Goal: Check status: Check status

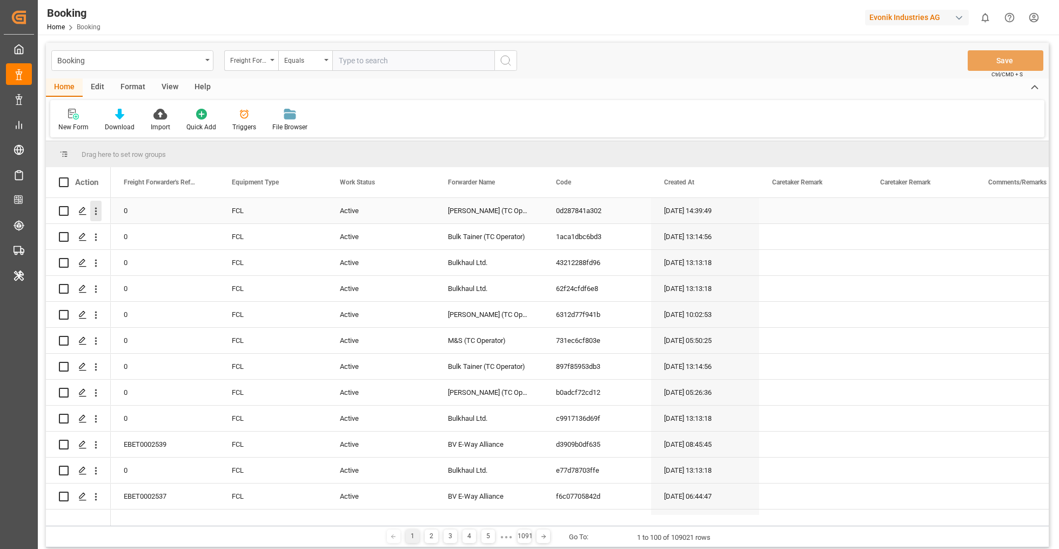
click at [98, 212] on icon "open menu" at bounding box center [95, 210] width 11 height 11
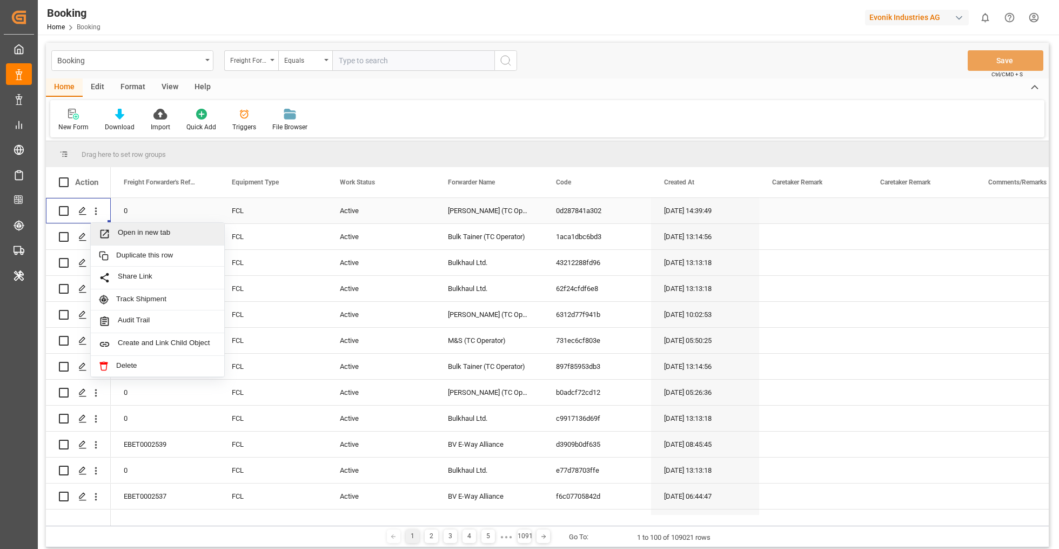
click at [131, 231] on span "Open in new tab" at bounding box center [167, 233] width 98 height 11
click at [99, 318] on icon "open menu" at bounding box center [95, 314] width 11 height 11
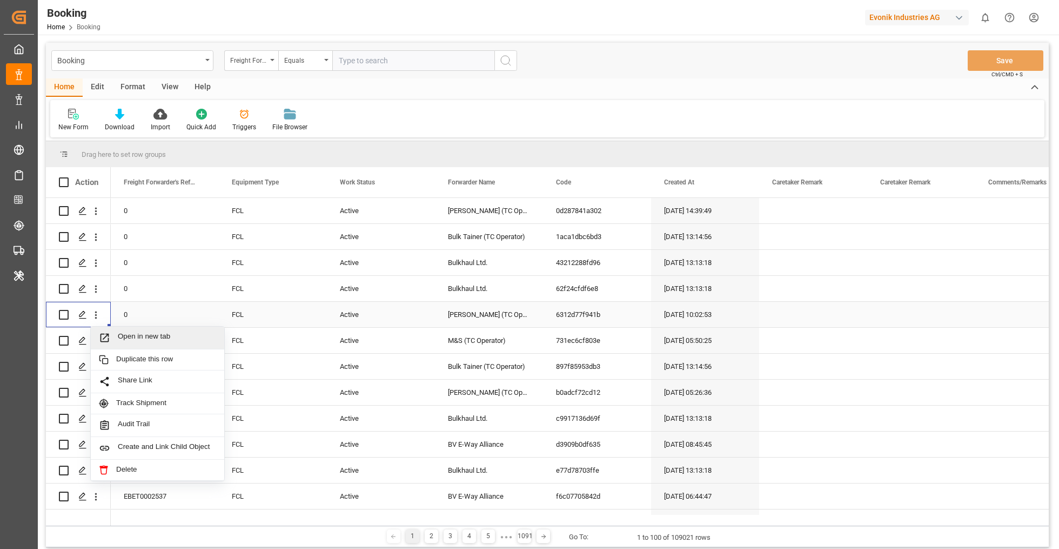
click at [118, 334] on span "Open in new tab" at bounding box center [167, 337] width 98 height 11
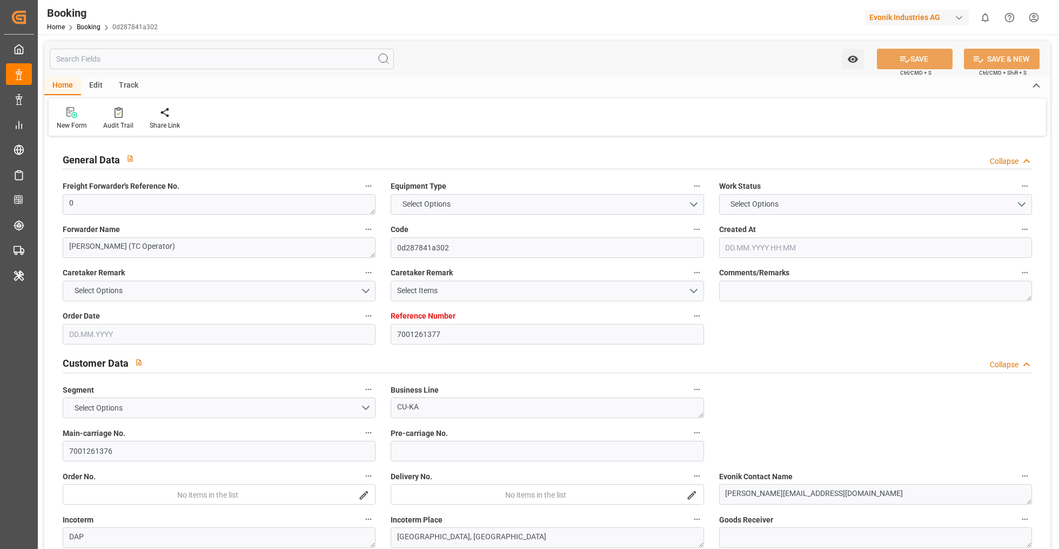
type input "7001261377"
type input "EUNWC"
type input "CAHAL"
type input "28.08.2025 14:39"
type input "28.08.2025"
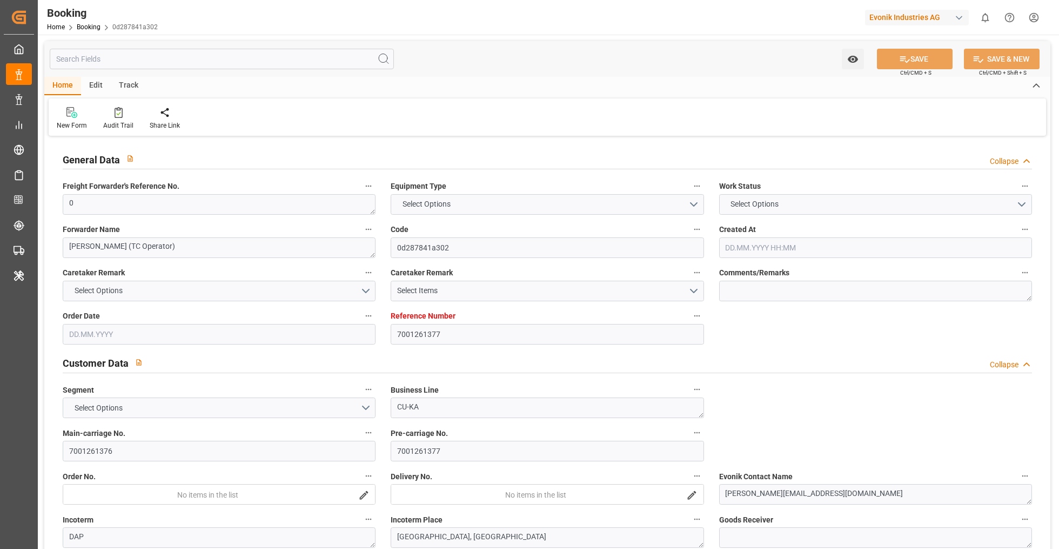
type input "10.10.2025"
type input "09.09.2025"
type input "09.09.2025 00:00"
type input "16.09.2025 00:00"
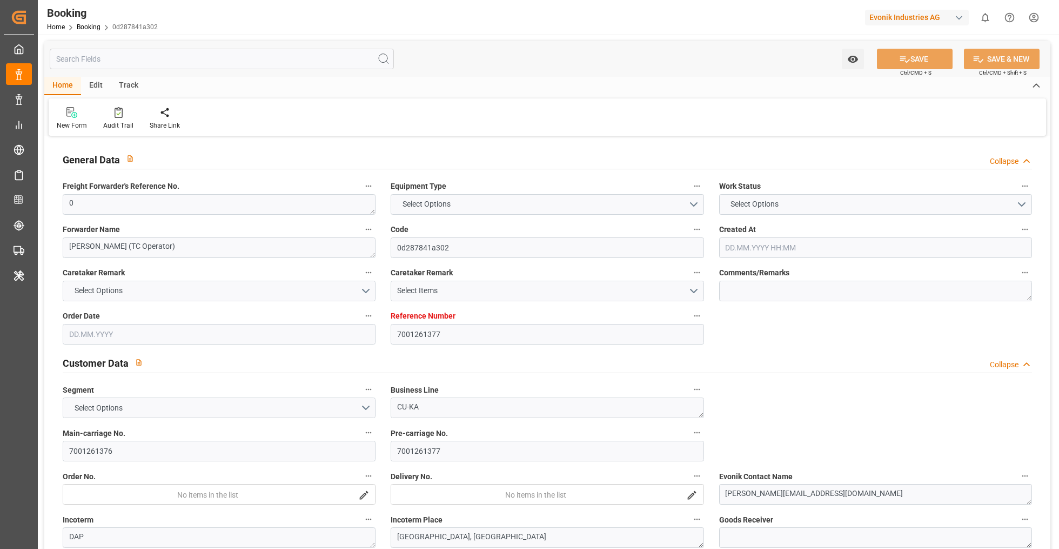
type input "22.09.2025 09:35"
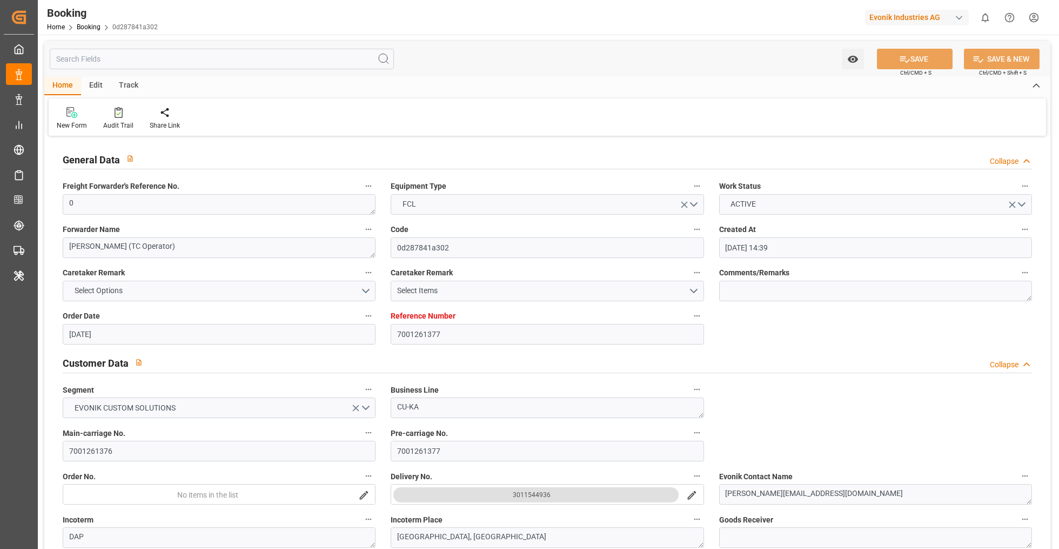
click at [484, 62] on div "Watch Option SAVE Ctrl/CMD + S SAVE & NEW Ctrl/CMD + Shift + S" at bounding box center [547, 59] width 1006 height 36
click at [650, 19] on div "Booking Home Booking 0d287841a302 Evonik Industries AG 0 Notifications Only sho…" at bounding box center [544, 17] width 1029 height 35
click at [713, 108] on div "New Form Audit Trail Share Link" at bounding box center [548, 116] width 998 height 37
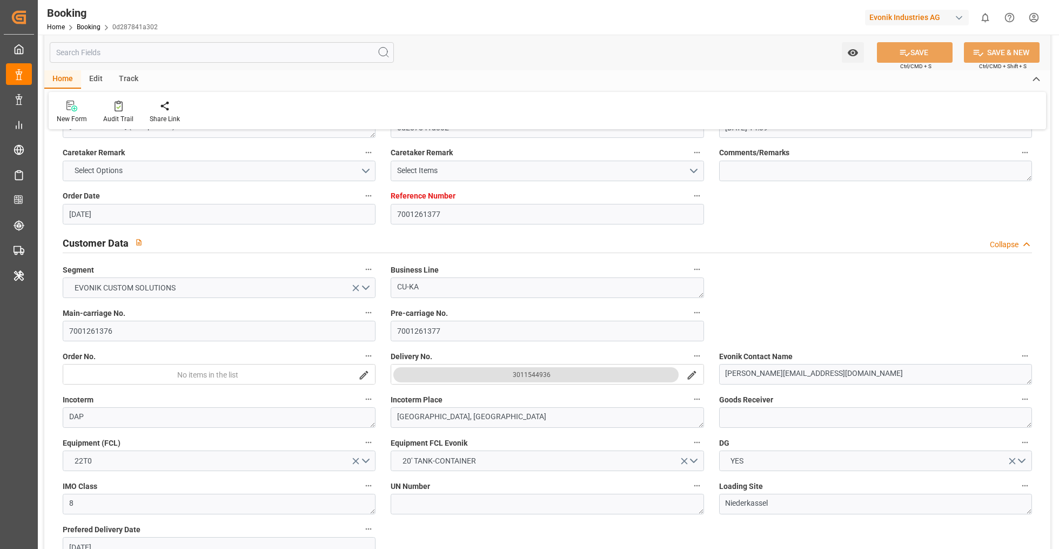
scroll to position [296, 0]
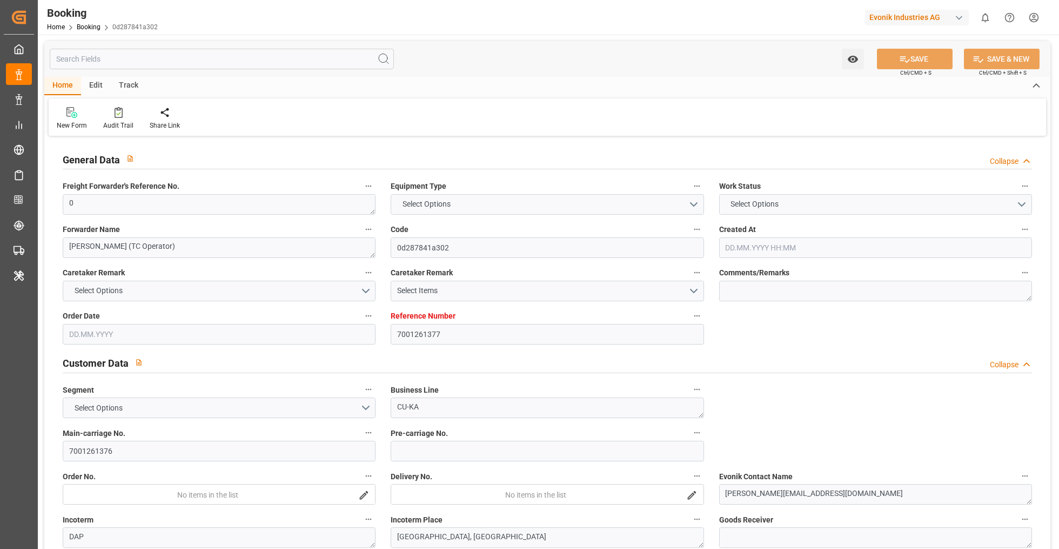
type input "7001261377"
type input "EUNWC"
type input "CAHAL"
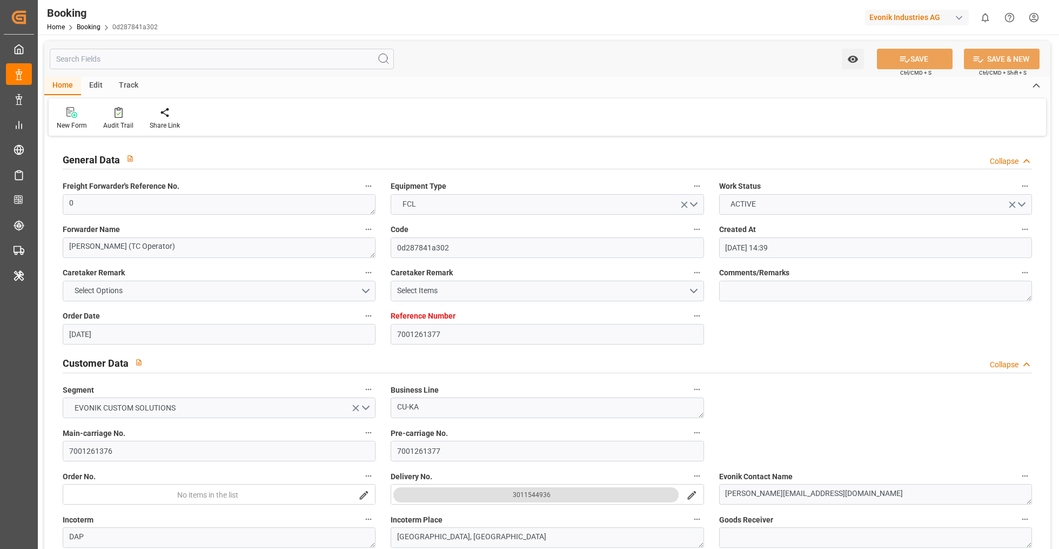
type input "28.08.2025 14:39"
type input "28.08.2025"
type input "10.10.2025"
type input "09.09.2025"
type input "09.09.2025 00:00"
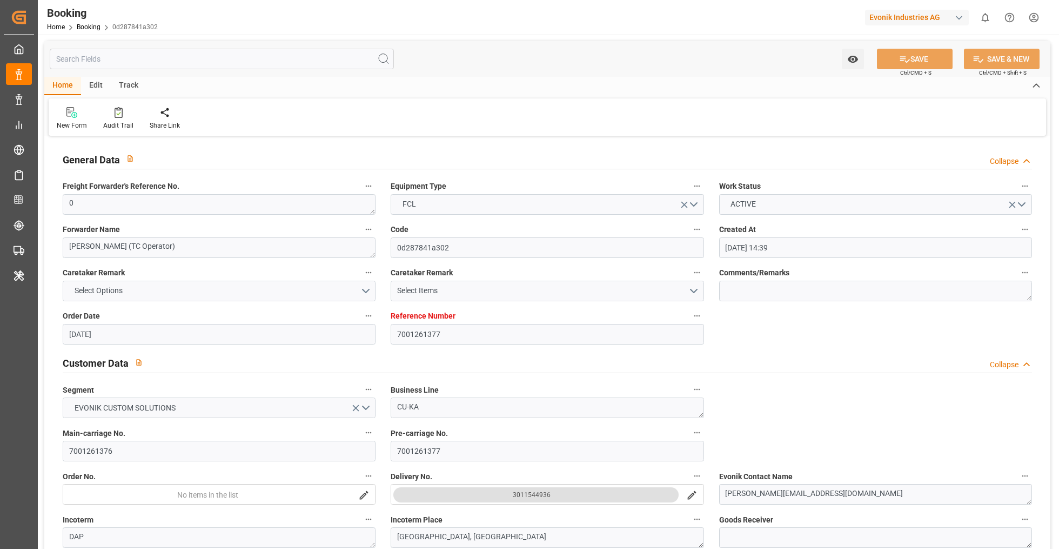
type input "09.09.2025 00:00"
type input "16.09.2025 00:00"
type input "22.09.2025 09:35"
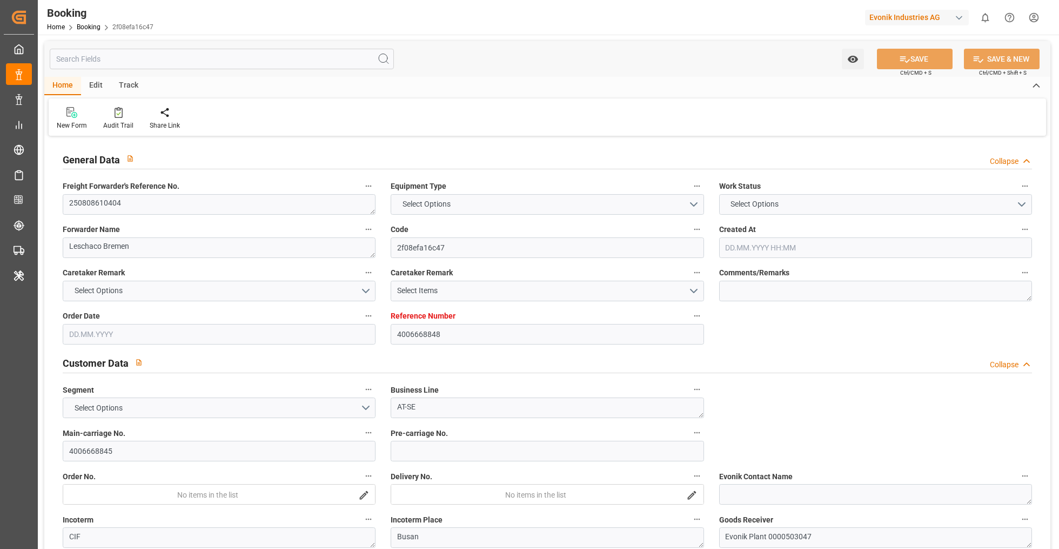
type input "4006668848"
type input "9783497"
type input "OOCL"
type input "Orient Overseas Container Line Ltd"
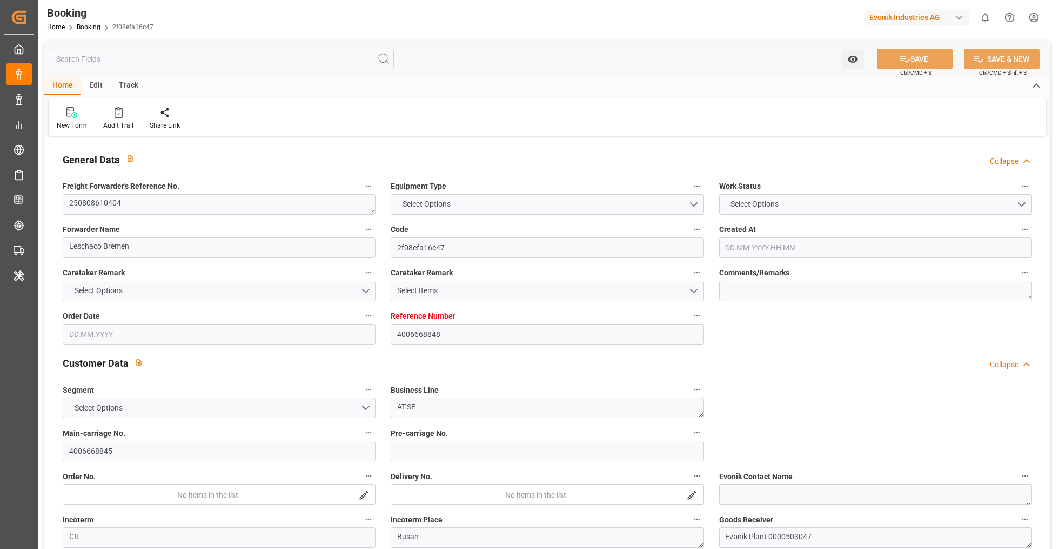
type input "DEHAM"
type input "KRPUS"
type input "CNSHG"
type input "0"
type input "DEHAM"
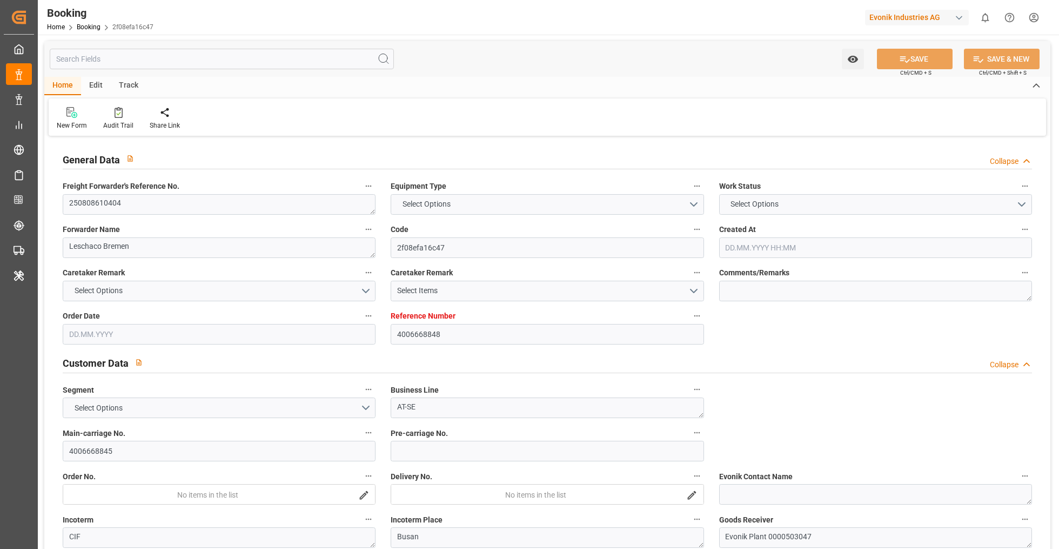
type input "KRPUS"
type input "9516404"
type input "16.07.2025 10:58"
type input "16.07.2025"
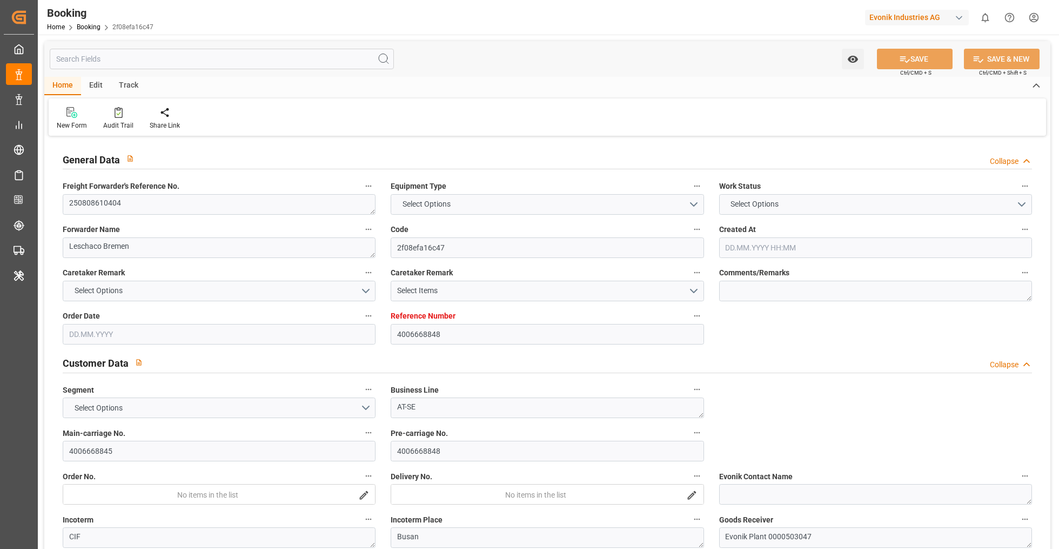
type input "20.10.2025"
type input "14.08.2025"
type input "03.09.2025"
type input "07.09.2025 08:30"
type input "28.08.2025 00:00"
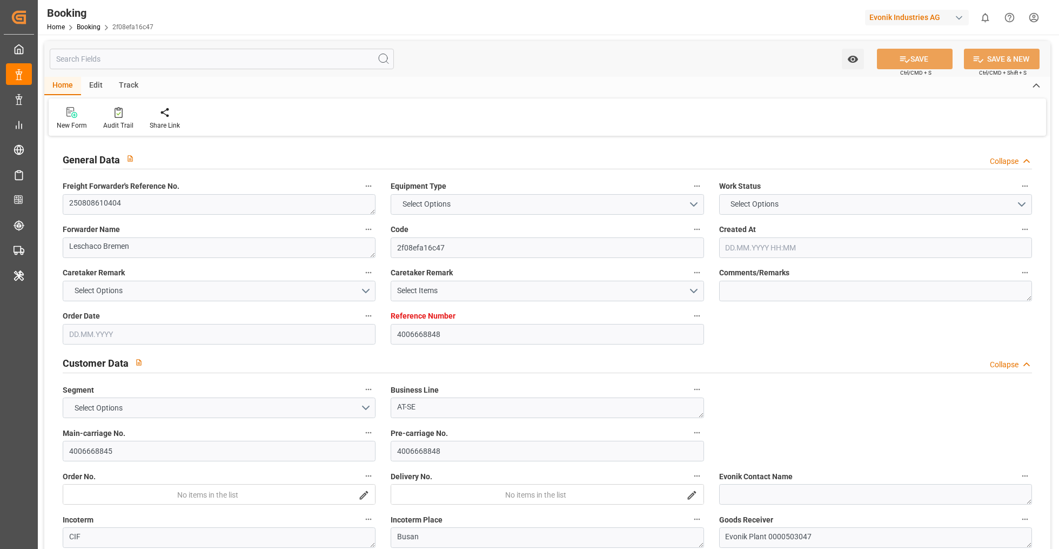
type input "07.09.2025 08:51"
type input "22.08.2025 09:33"
type input "22.10.2025 10:00"
type input "15.10.2025 00:00"
type input "14.10.2025 03:30"
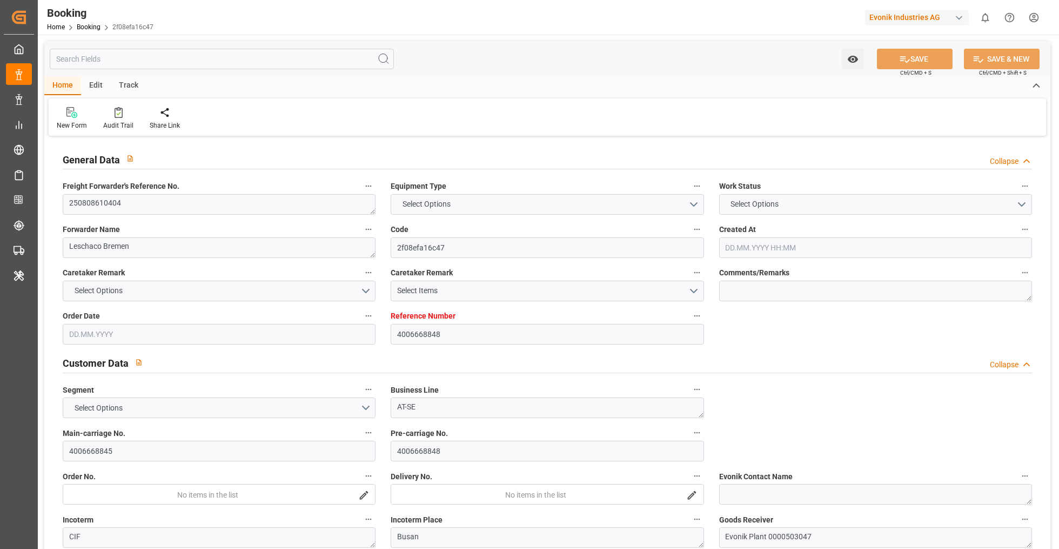
type input "07.10.2025 00:00"
type input "21.10.2025 02:00"
type input "14.10.2025 00:00"
type input "[DATE]"
type input "22.09.2025 11:25"
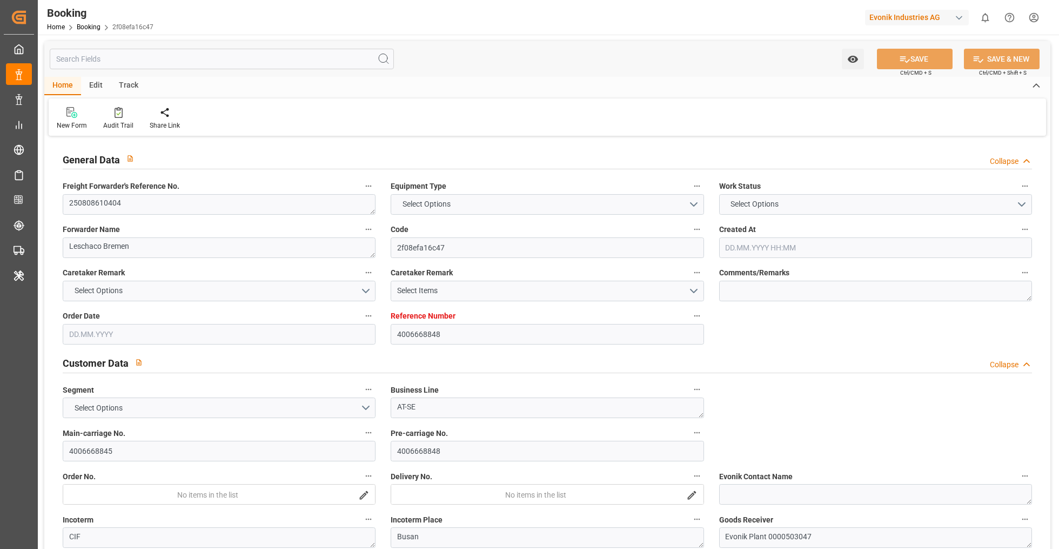
type input "[DATE]"
type input "14.08.2025 12:21"
type input "06.09.2025 15:52"
type input "07.09.2025 08:30"
type input "07.09.2025 09:35"
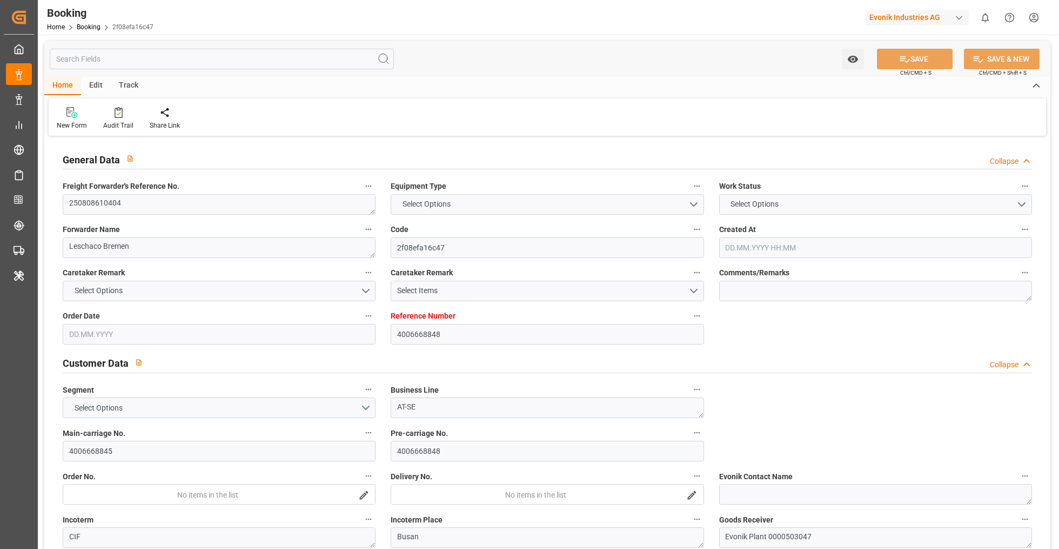
type input "14.10.2025 03:30"
type input "14.10.2025 12:38"
type input "21.10.2025 02:00"
type input "22.10.2025 10:00"
type input "22.10.2025 23:33"
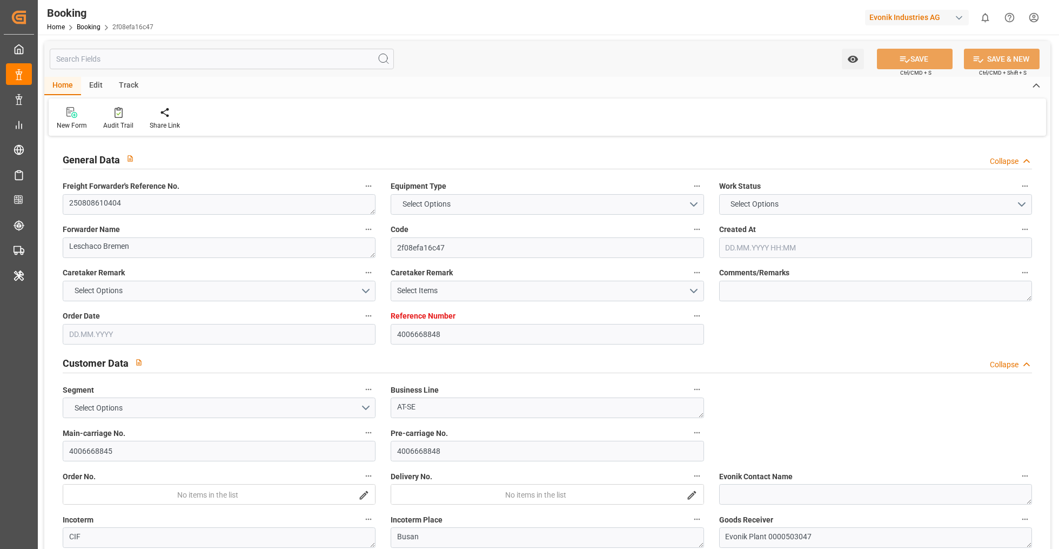
type input "26.10.2025 23:33"
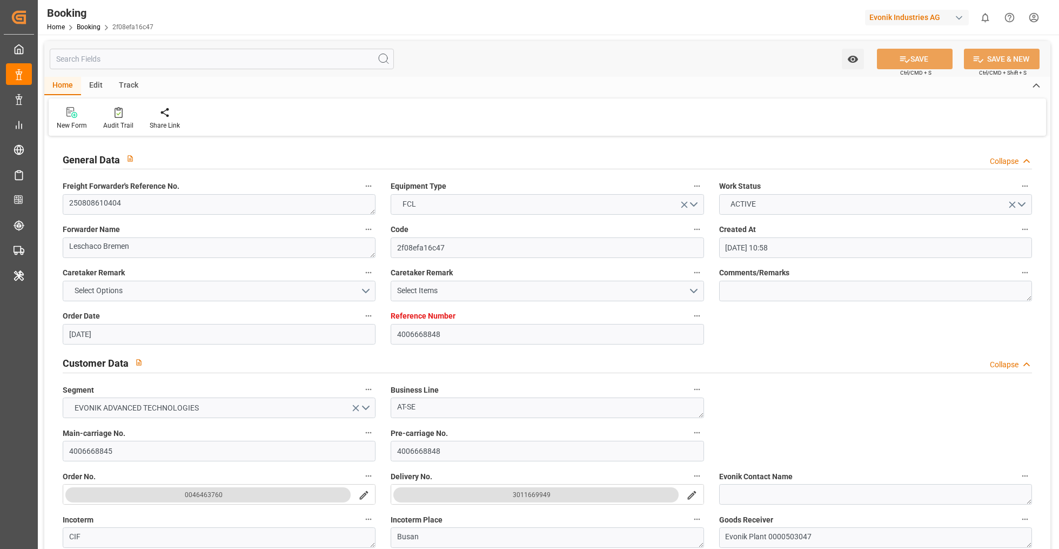
click at [344, 63] on input "text" at bounding box center [222, 59] width 344 height 21
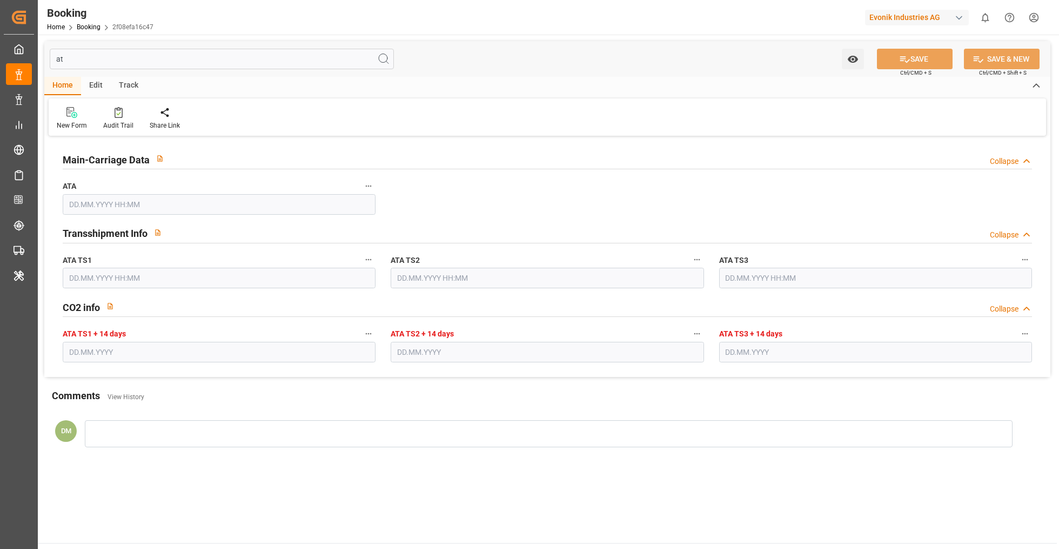
type input "a"
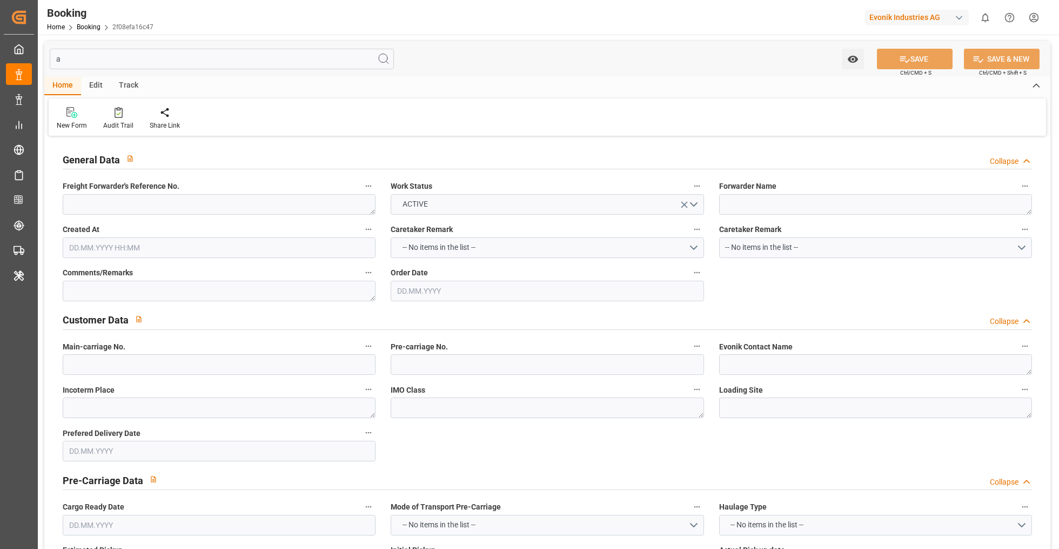
type textarea "250808610404"
type textarea "Leschaco Bremen"
type input "16.07.2025 10:58"
type input "16.07.2025"
type input "4006668845"
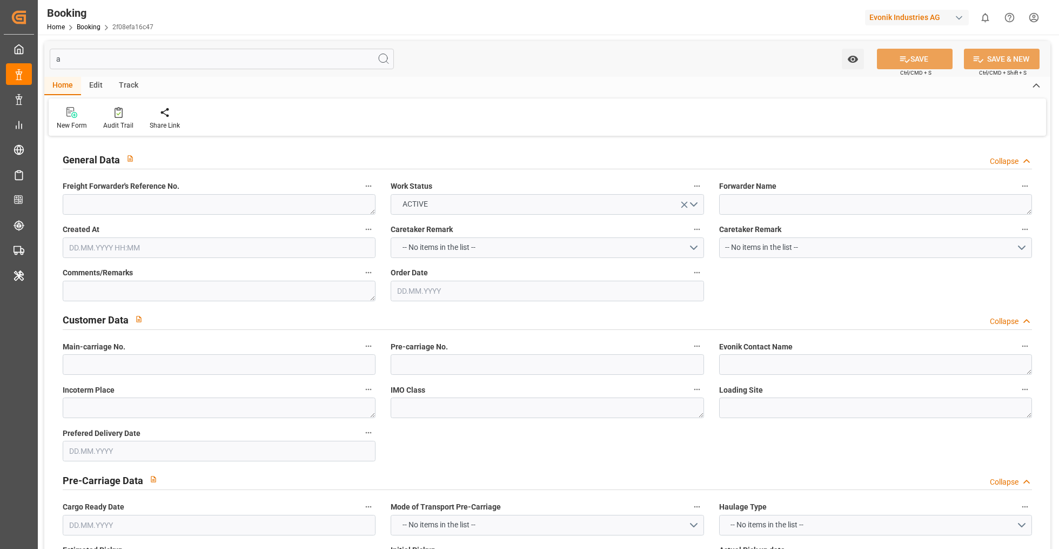
type textarea "Busan"
type textarea "Hombourg"
type input "20.10.2025"
type input "14.08.2025"
type textarea "MAGU4865054"
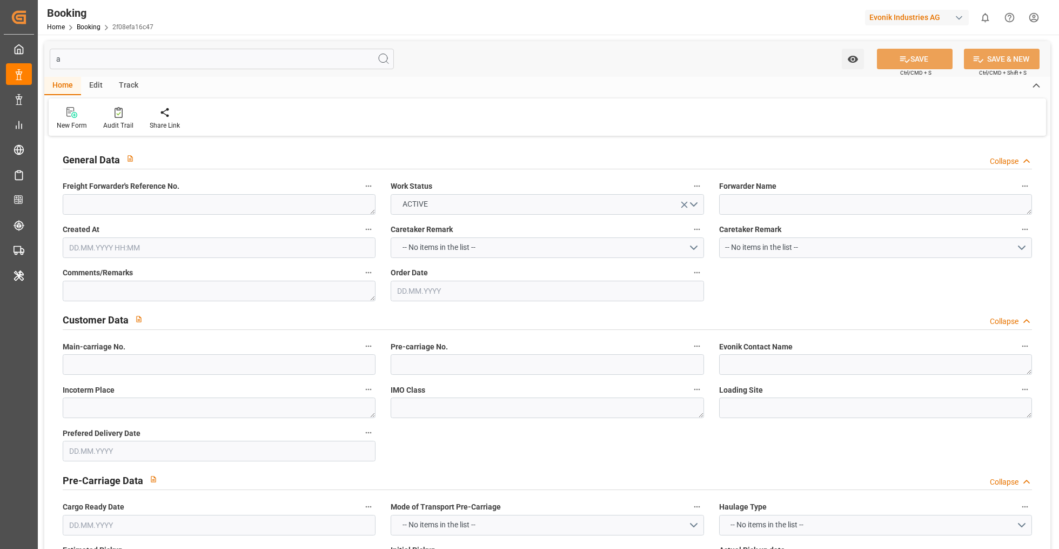
type input "03.09.2025"
type input "COSCO SHIPPING ARIES"
type input "9783497"
type input "COSCO SHIPPING ARIES"
type input "9783497"
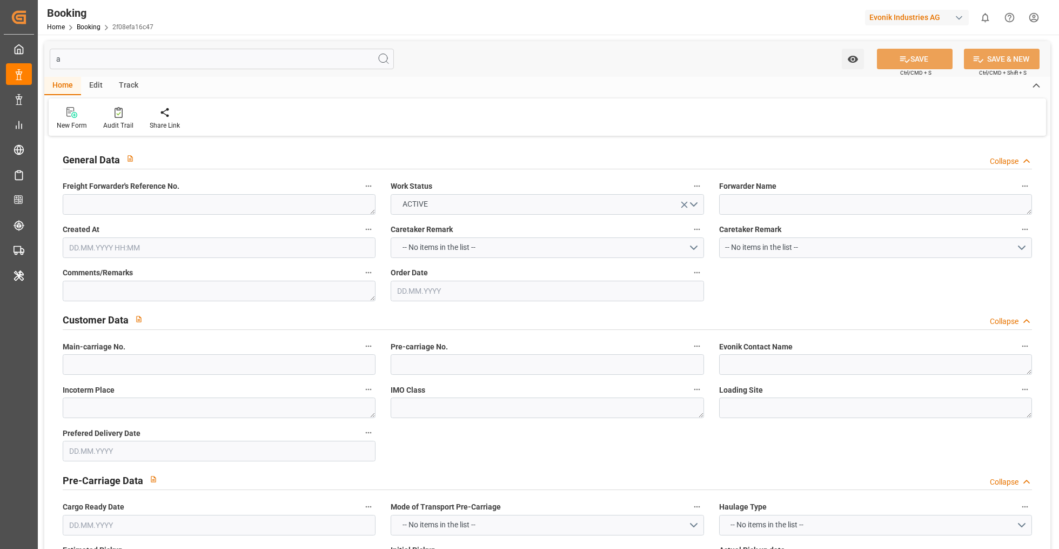
type input "OOLU"
type input "OOCL"
type input "Orient Overseas Container Line Ltd"
type textarea "2161134580"
type input "DEHAM"
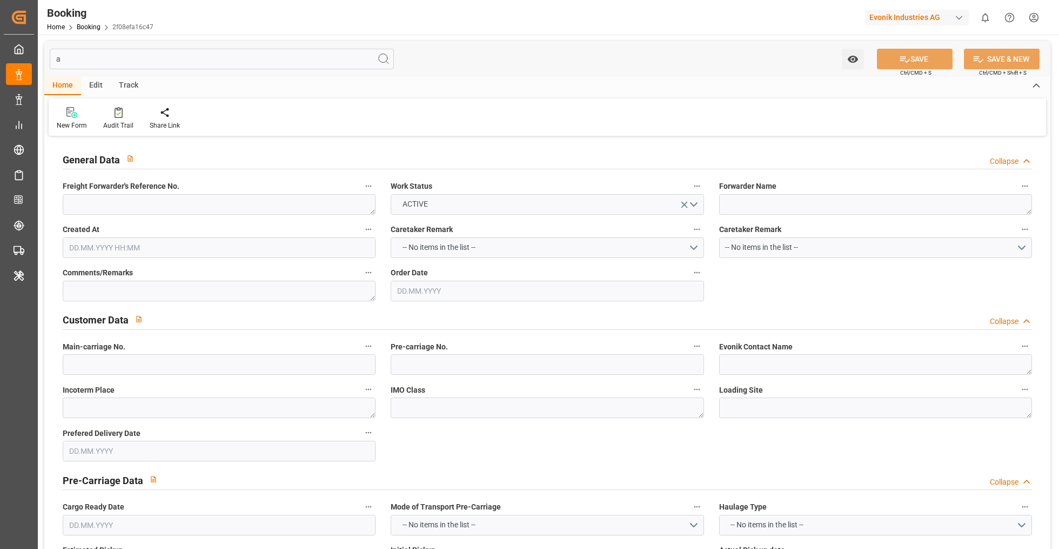
type input "[GEOGRAPHIC_DATA]"
type input "07.09.2025 08:51"
type input "22.08.2025 09:33"
type input "KRPUS"
type input "Busan"
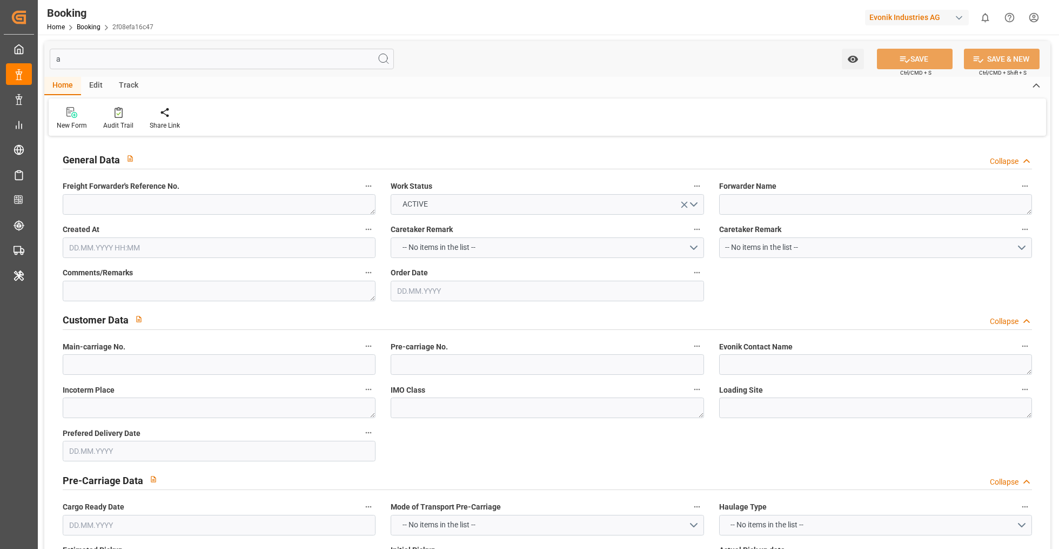
type input "CNSHG"
type input "SHANGHAI PT"
type input "[DATE]"
type textarea "NWC/UK North West Continent / UK_KRPUS_OOLU_AT-SE"
type textarea "INPUT_Evonik_Seeburger_LoadTenderOcean_1002960833_20250716125523568.xml,INPUT_E…"
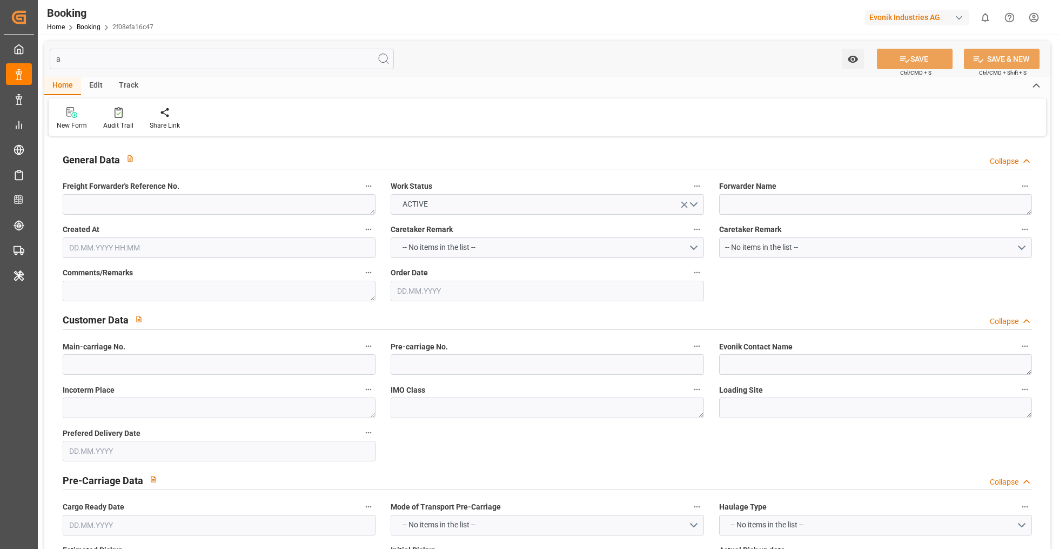
type textarea "1003112194"
type input "22.09.2025 11:25"
type textarea "Ruchika Prithwani"
type textarea "businessDivision-businessLine-"
type input "[DATE]"
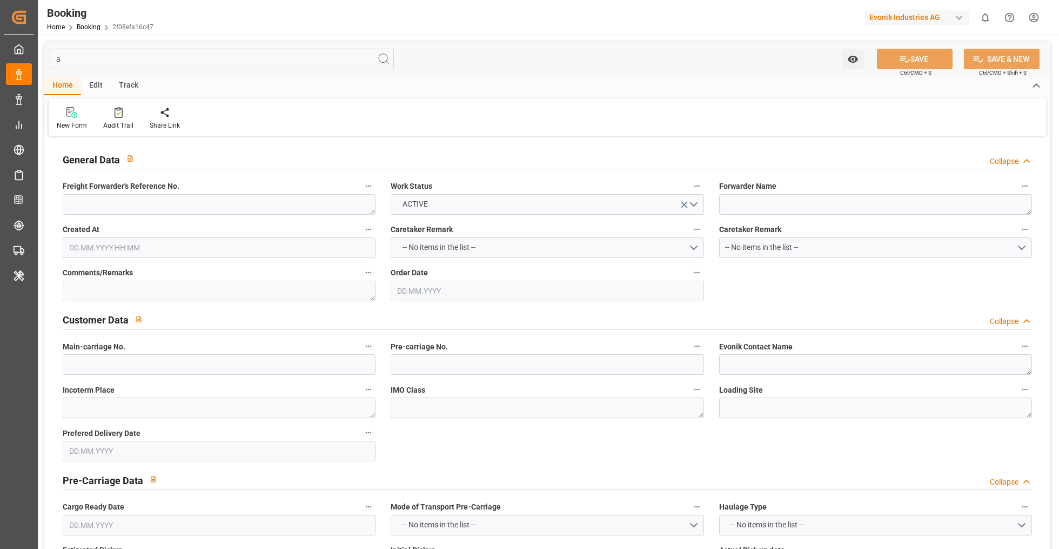
type textarea "IFTSTA"
type textarea "Yes"
type input "SWITZERLAND"
type input "TRUCK"
type input "14.08.2025 12:21"
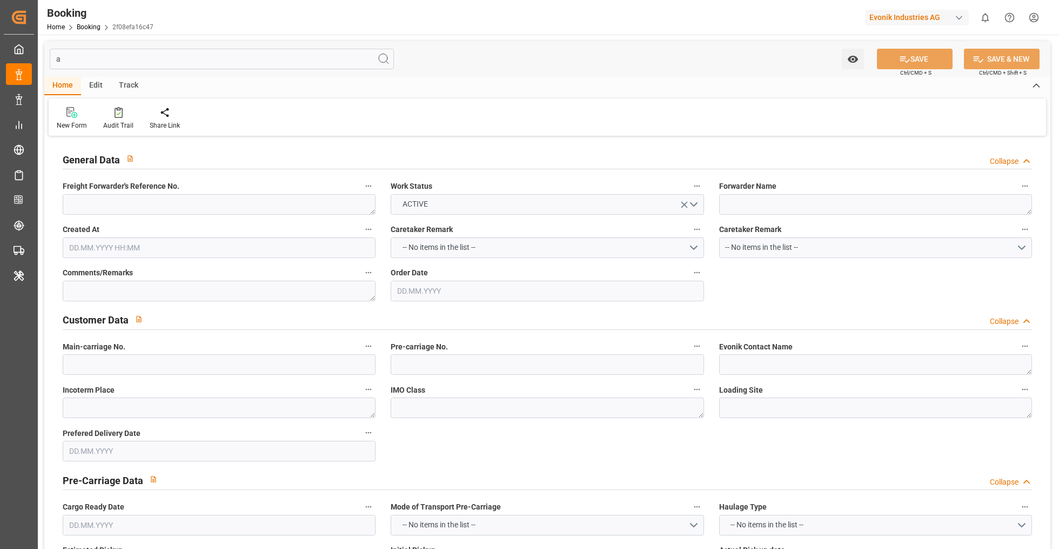
type input "034E"
type input "VESSEL"
type input "COSCO BELGIUM"
type input "9516404"
type input "081E"
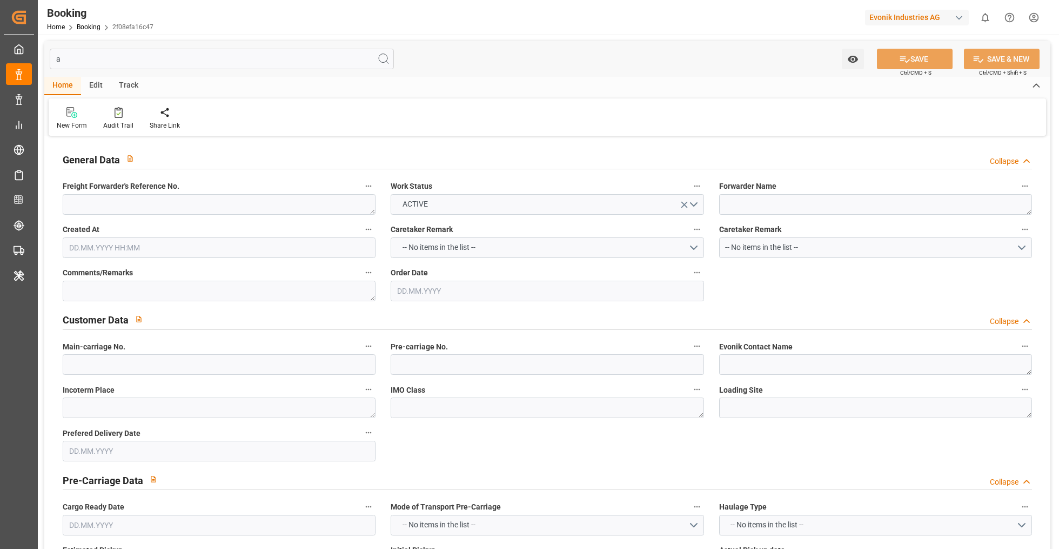
type input "COSCO BELGIUM"
type input "9516404"
type input "22.10.2025 10:00"
type input "22.10.2025 23:33"
type input "26.10.2025 23:33"
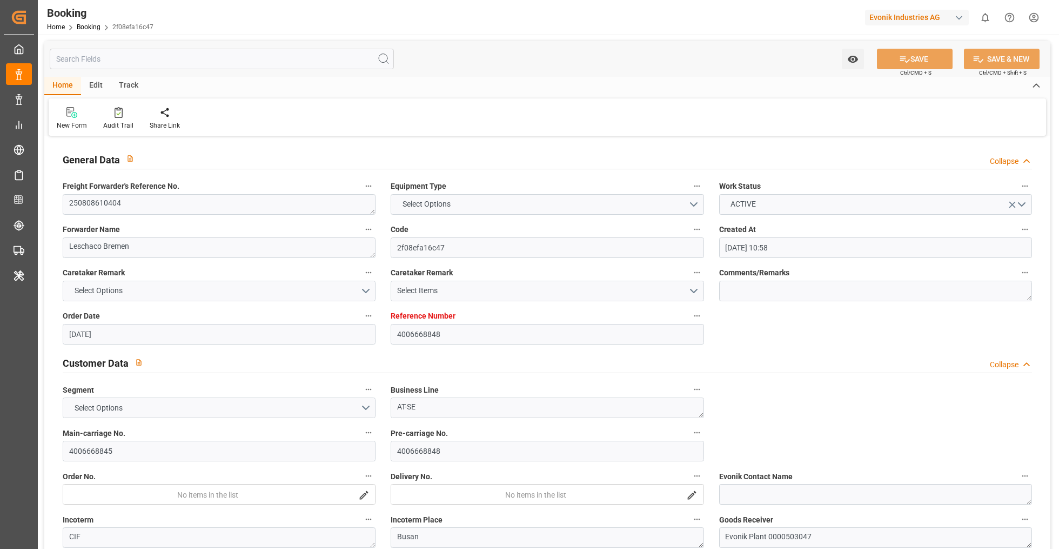
type input "4006668848"
type input "22.10.2025 10:00"
type input "15.10.2025 00:00"
type input "14.10.2025 03:30"
type input "07.10.2025 00:00"
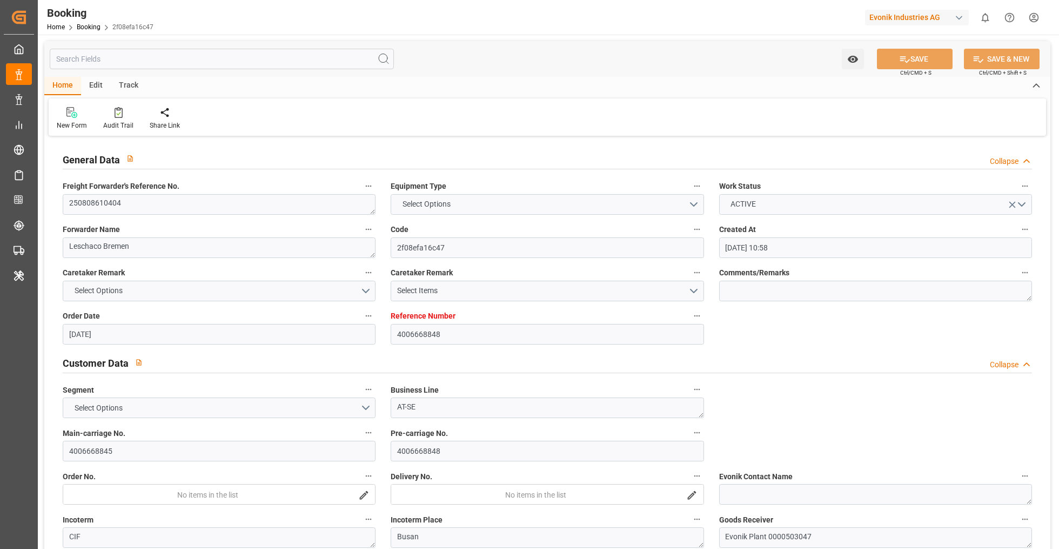
type input "06.09.2025 15:52"
type input "07.09.2025 08:30"
type input "07.09.2025 09:35"
type input "14.10.2025 03:30"
type input "14.10.2025 12:38"
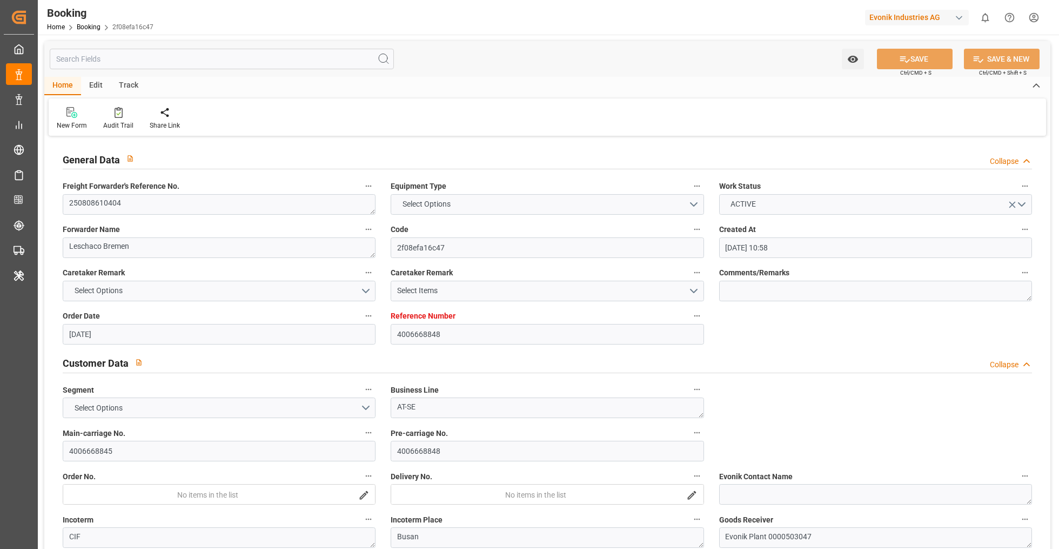
type input "21.10.2025 02:00"
type input "0"
type input "07.09.2025 08:30"
type input "28.08.2025 00:00"
type input "21.10.2025 02:00"
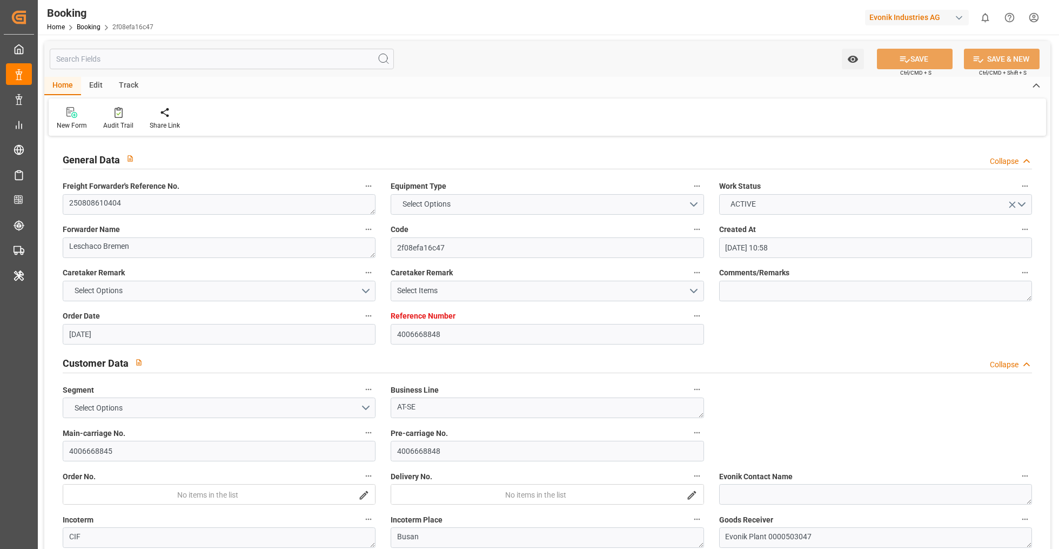
type input "14.10.2025 00:00"
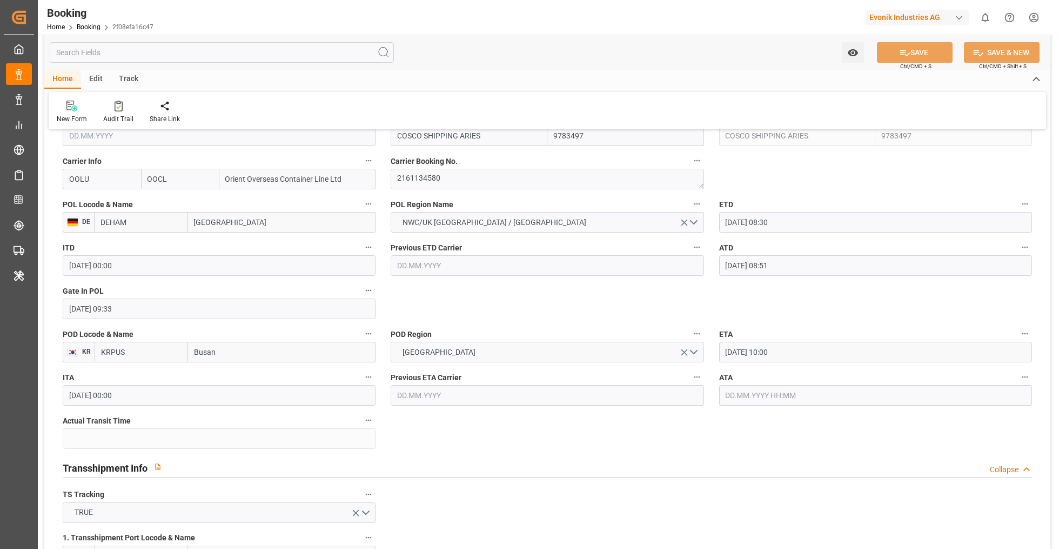
scroll to position [807, 0]
click at [1024, 377] on icon "button" at bounding box center [1025, 377] width 9 height 9
click at [999, 397] on li "Audits" at bounding box center [1006, 395] width 87 height 18
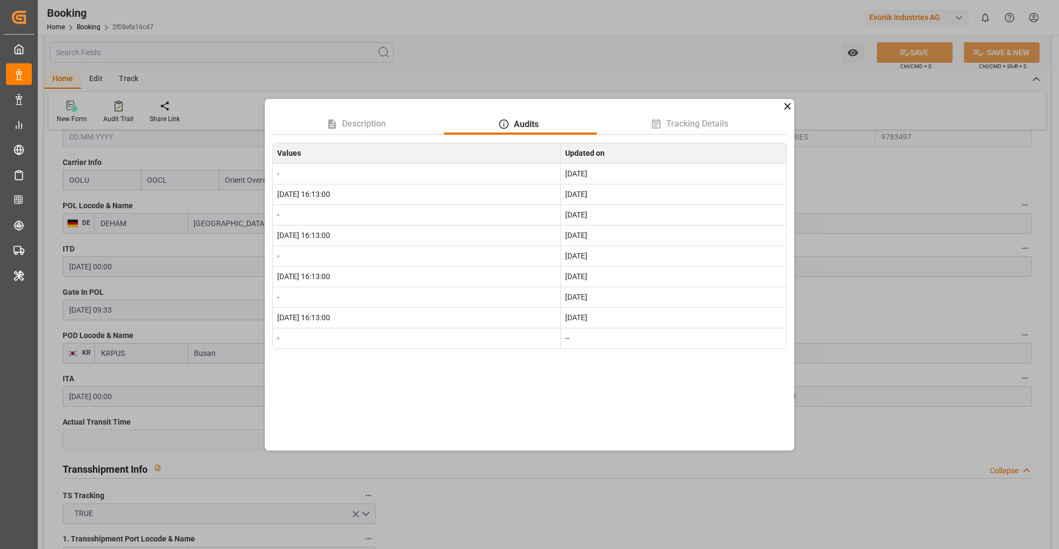
click at [999, 397] on div "Description Audits Tracking Details Values Updated on - Sep 19, 2025 2025-09-07…" at bounding box center [529, 274] width 1059 height 549
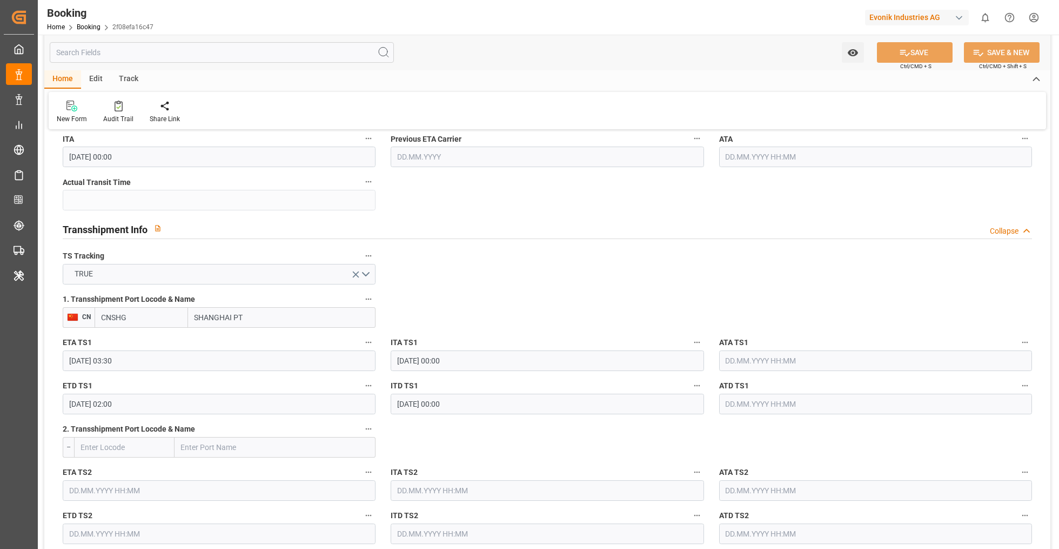
scroll to position [1050, 0]
click at [370, 293] on icon "button" at bounding box center [368, 296] width 9 height 9
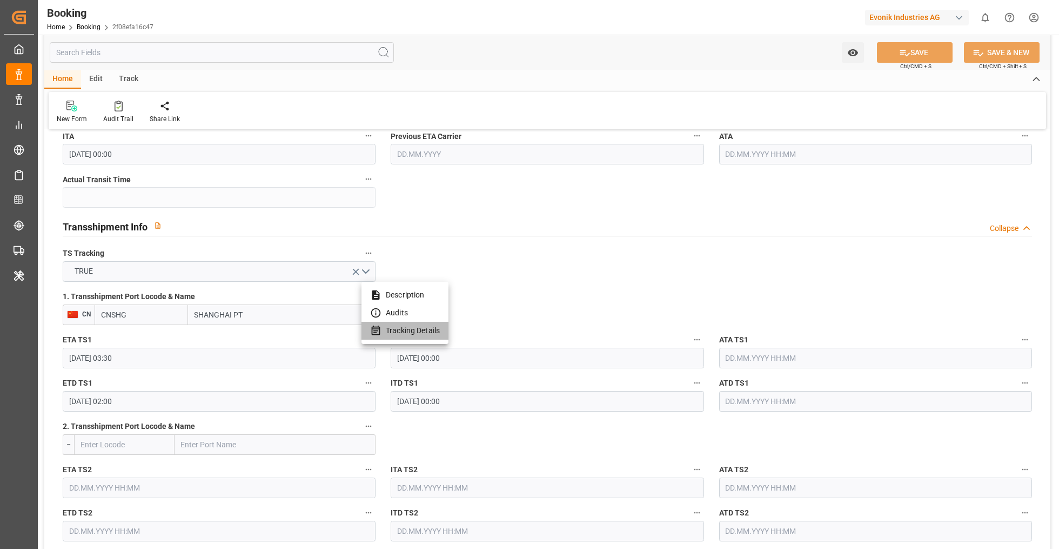
click at [409, 331] on li "Tracking Details" at bounding box center [405, 331] width 87 height 18
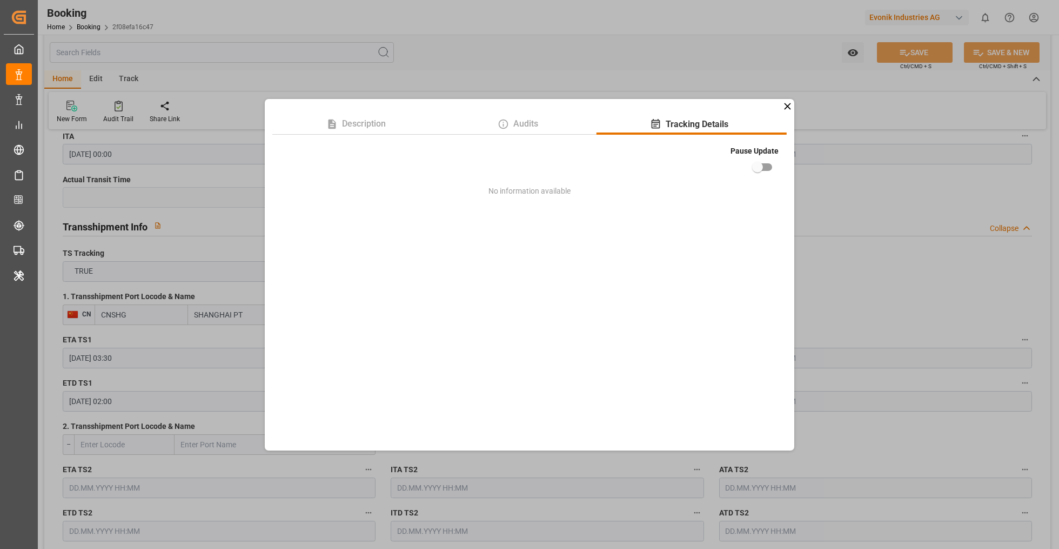
click at [789, 109] on icon at bounding box center [787, 106] width 11 height 11
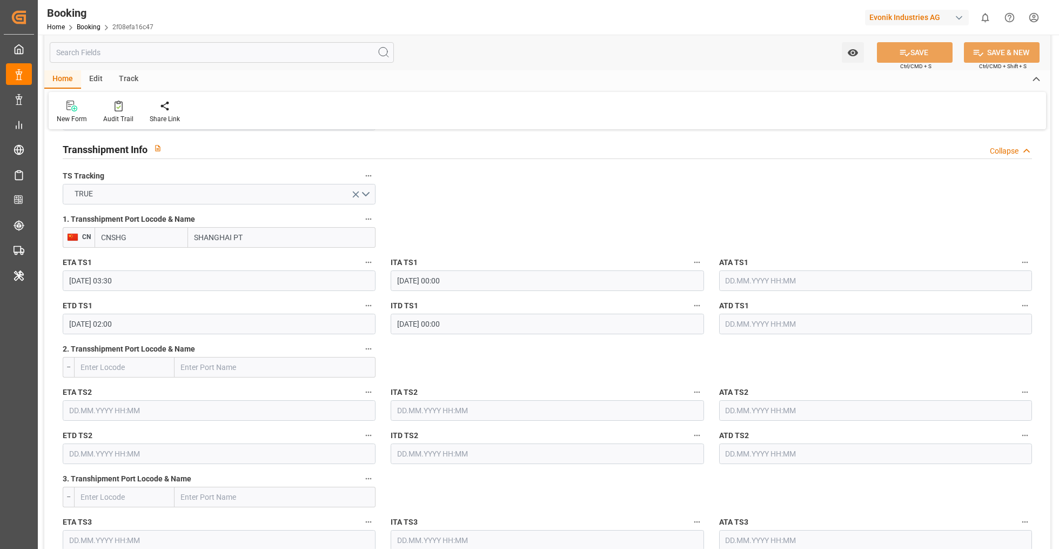
scroll to position [1125, 0]
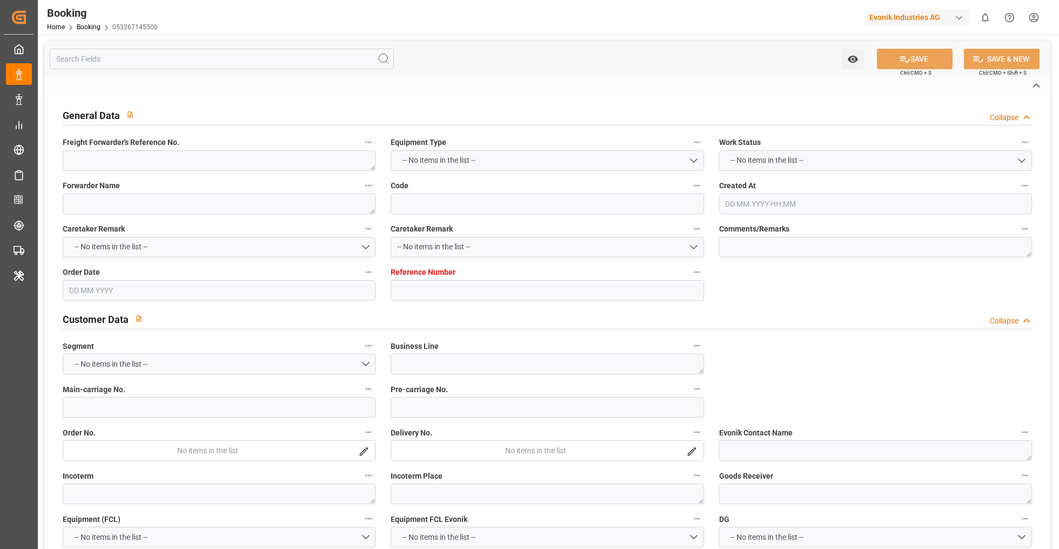
type textarea "250908610317"
type textarea "Leschaco Bremen"
type input "05326714550b"
type input "4006699997"
type textarea "AT-SE"
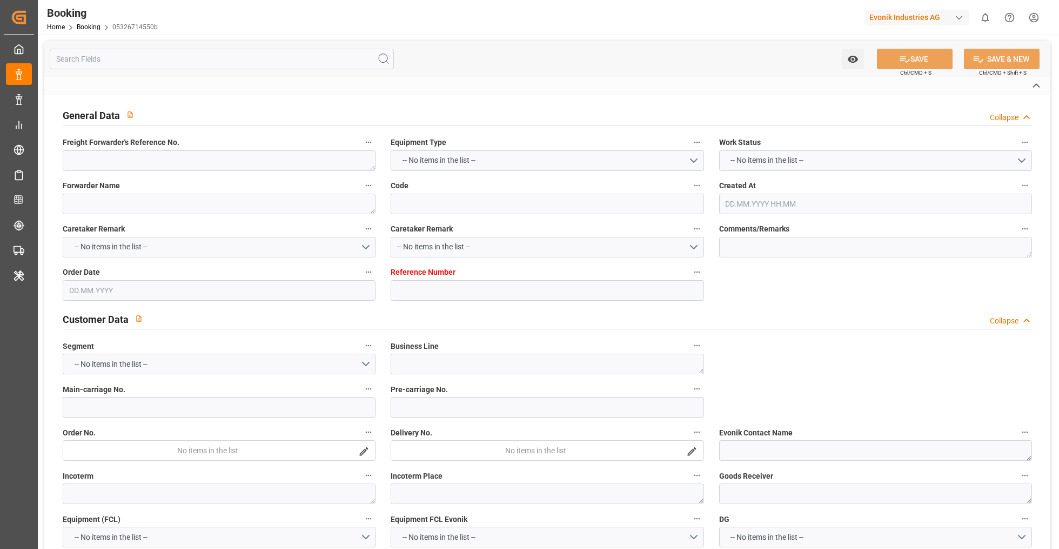
type input "4006699996"
type textarea "CIF"
type textarea "Busan"
type textarea "Evonik Plant 0000503047"
type textarea "Hombourg"
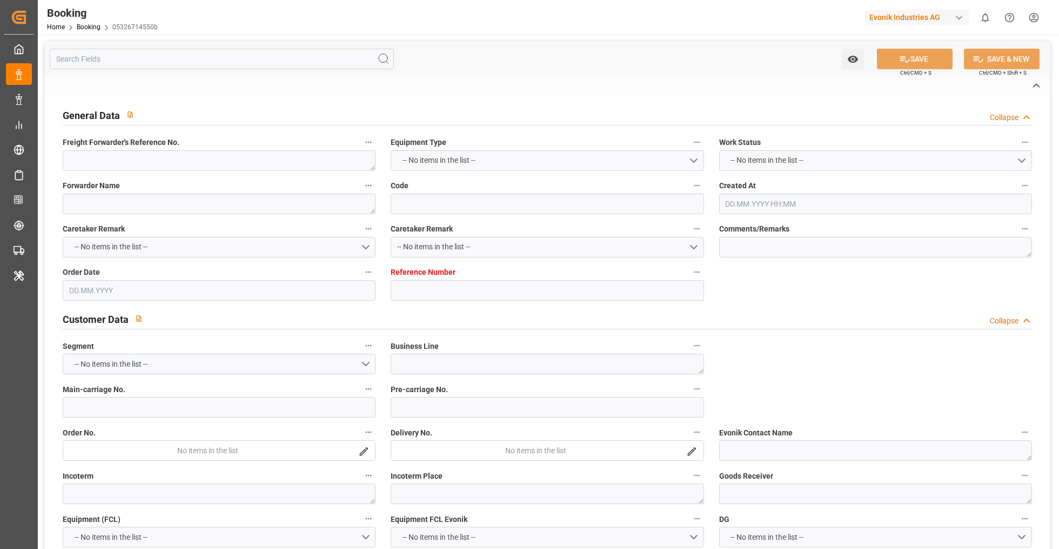
type textarea "FCIU6315936"
type input "AL NEFUD"
type input "HLCU"
type textarea "20821068"
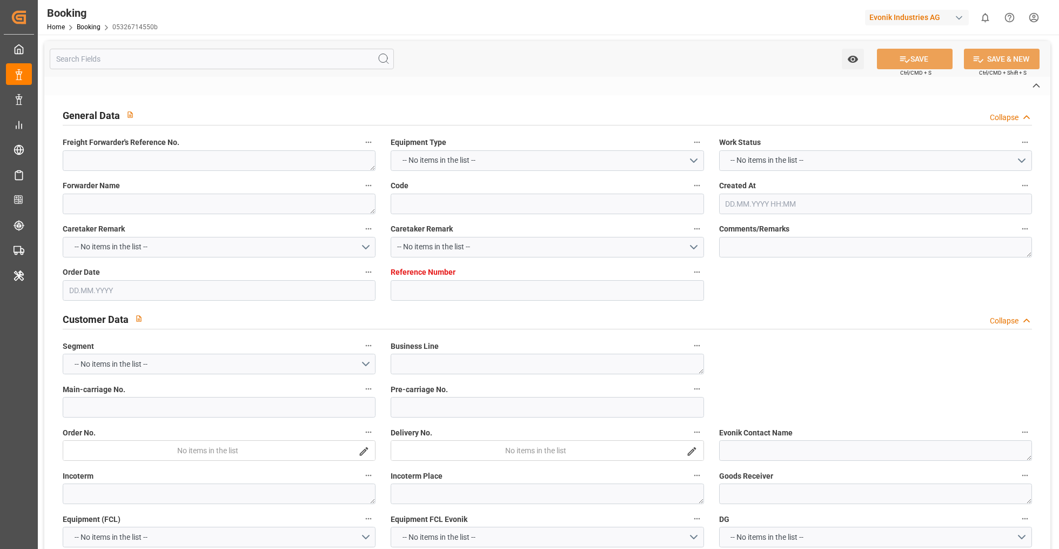
type input "[GEOGRAPHIC_DATA]"
type input "Busan"
type input "[GEOGRAPHIC_DATA]"
type textarea "INPUT_Evonik_Seeburger_IFTSTA_1003157272_20250918163709712.edi"
type textarea "NWC/[GEOGRAPHIC_DATA] [GEOGRAPHIC_DATA] Continent / [GEOGRAPHIC_DATA]-SE"
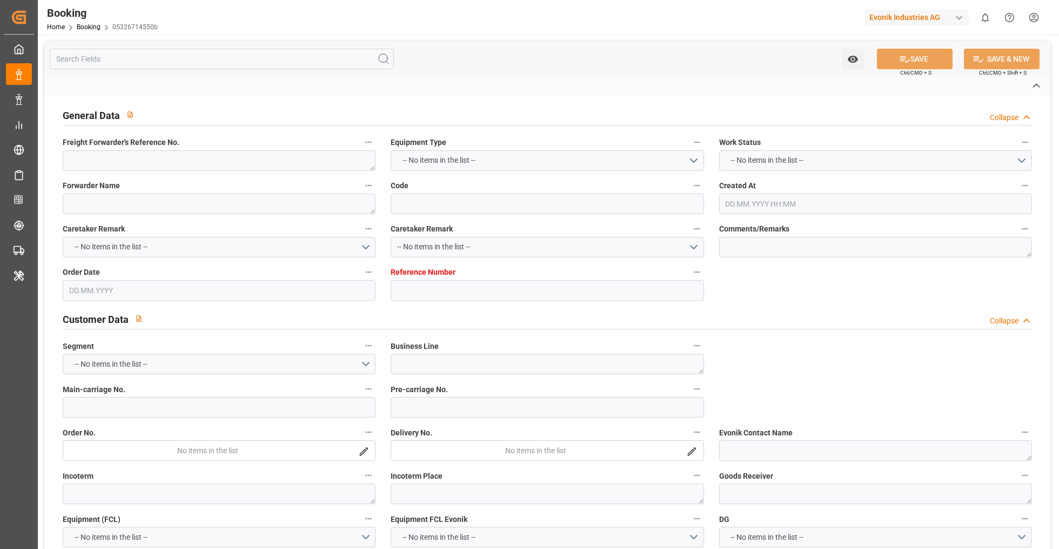
type textarea "INPUT_Evonik_Seeburger_LoadTenderOcean_1003123897_20250908083204186.xml,INPUT_E…"
type textarea "1003157272"
type textarea "Logward System"
type textarea "businessDivision-businessLine-"
type textarea "IFTSTA"
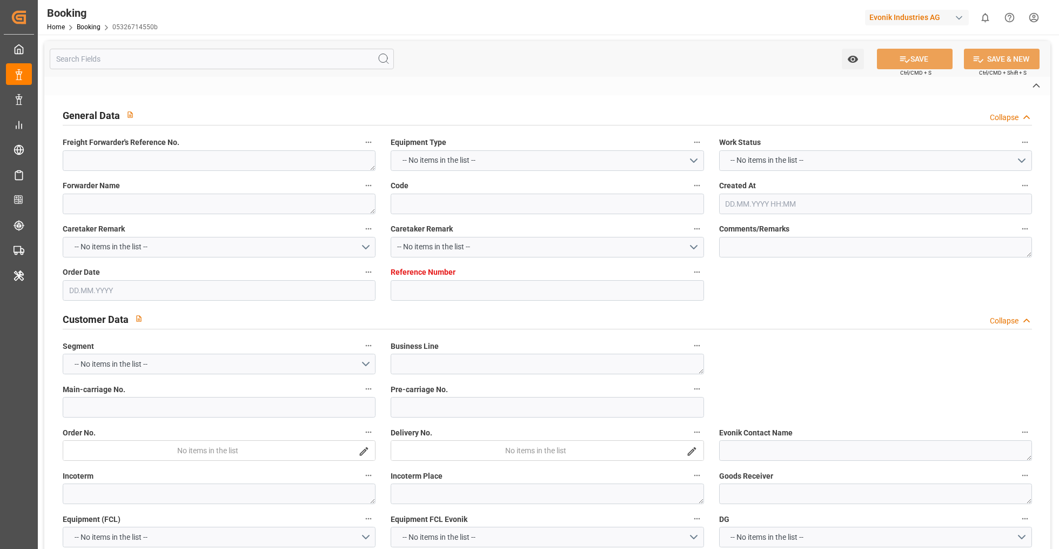
type textarea "a011t00000LcJC5AAN"
type textarea "Yes"
type input "[GEOGRAPHIC_DATA]"
type input "538E"
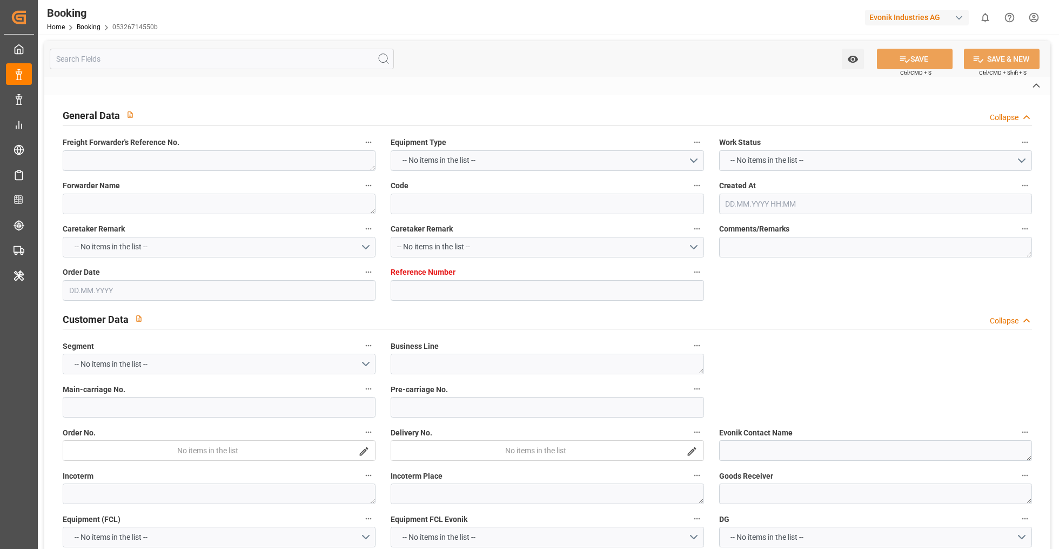
type input "VESSEL"
type input "BUENOS AIRES EXPRESS"
type input "2545E"
type input "TRUCK"
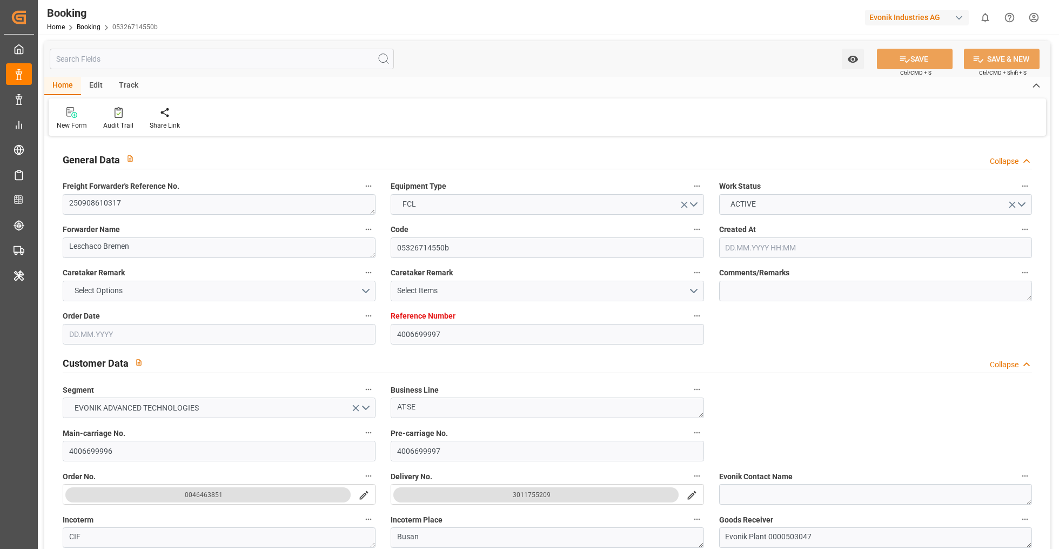
type input "4006699997"
type input "9708813"
type input "Hapag [PERSON_NAME]"
type input "Hapag Lloyd Aktiengesellschaft"
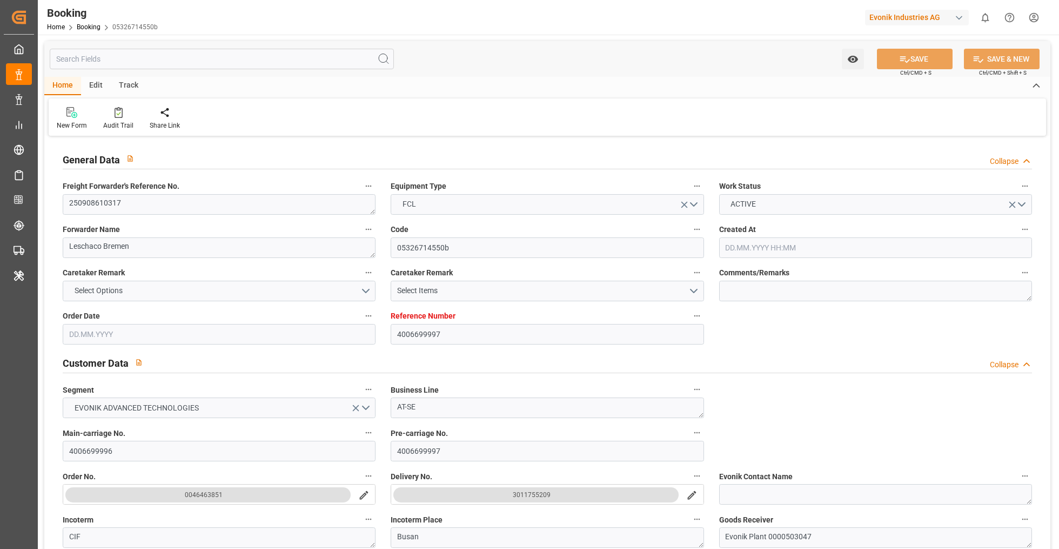
type input "DEBRV"
type input "KRPUS"
type input "CNSHG"
type input "0"
type input "DEBRV"
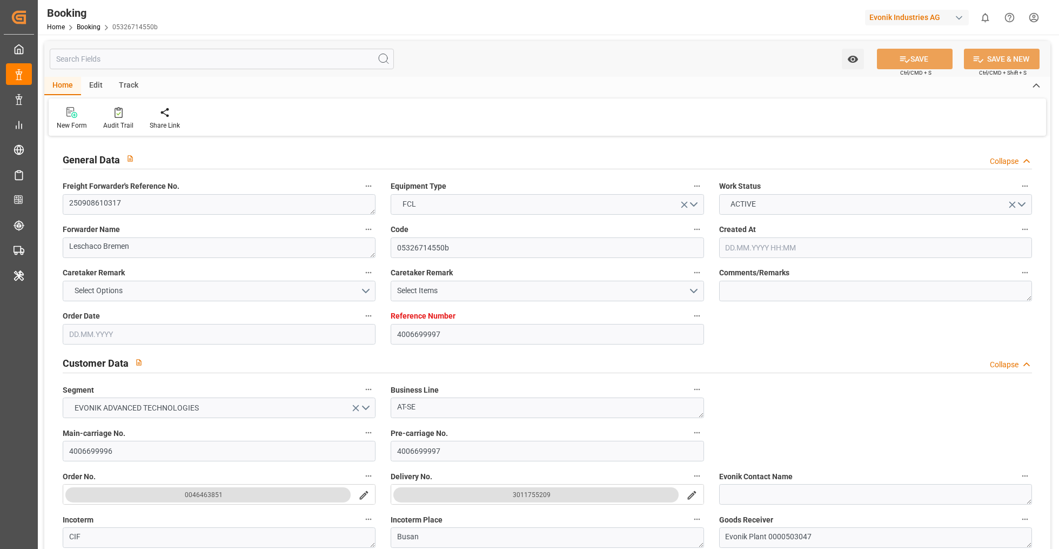
type input "KRPUS"
type input "9932476"
type input "[DATE] 07:57"
type input "[DATE]"
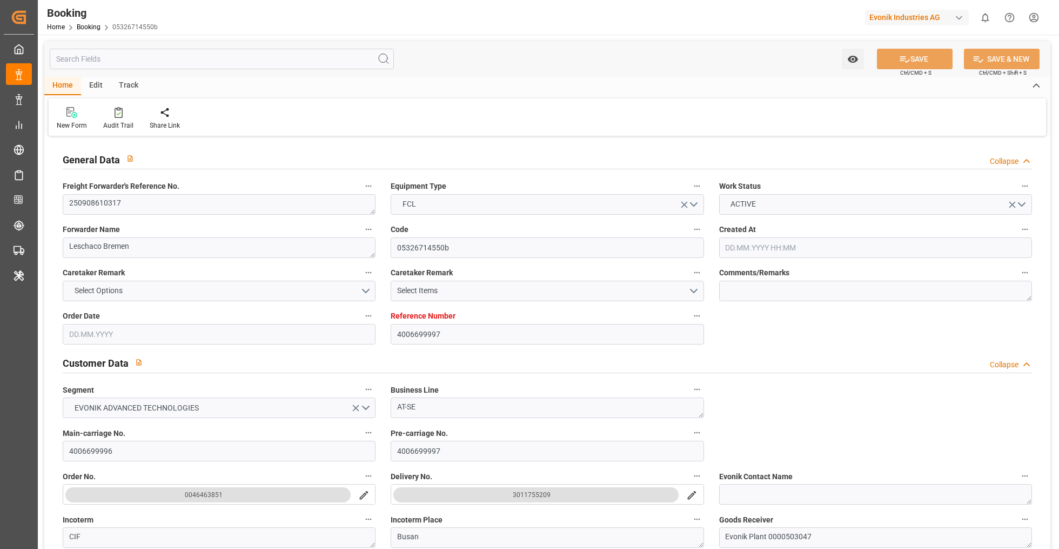
type input "[DATE]"
type input "[DATE] 00:00"
type input "[DATE]"
type input "[DATE] 22:00"
type input "[DATE] 00:00"
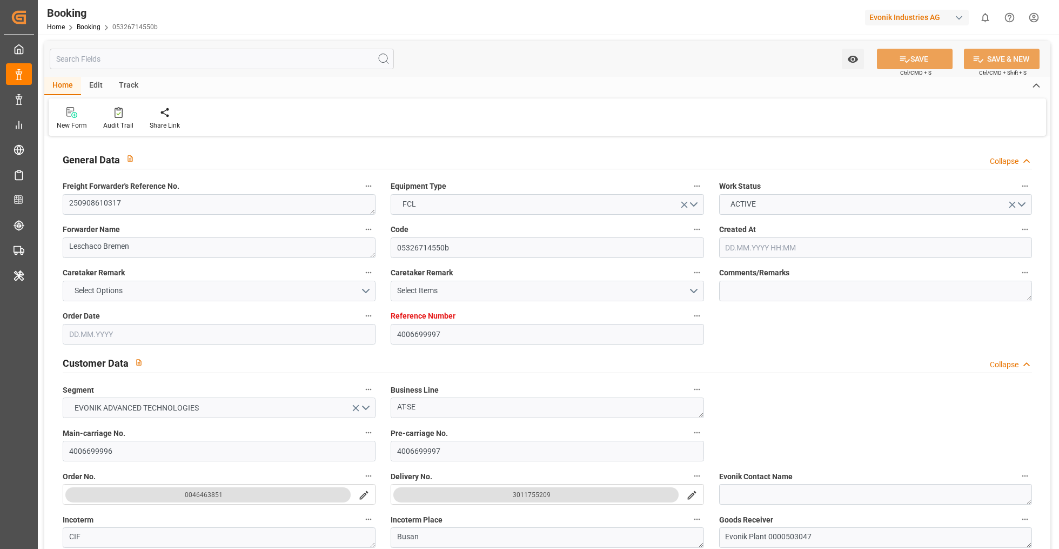
type input "[DATE] 03:35"
type input "[DATE] 16:00"
type input "[DATE] 00:00"
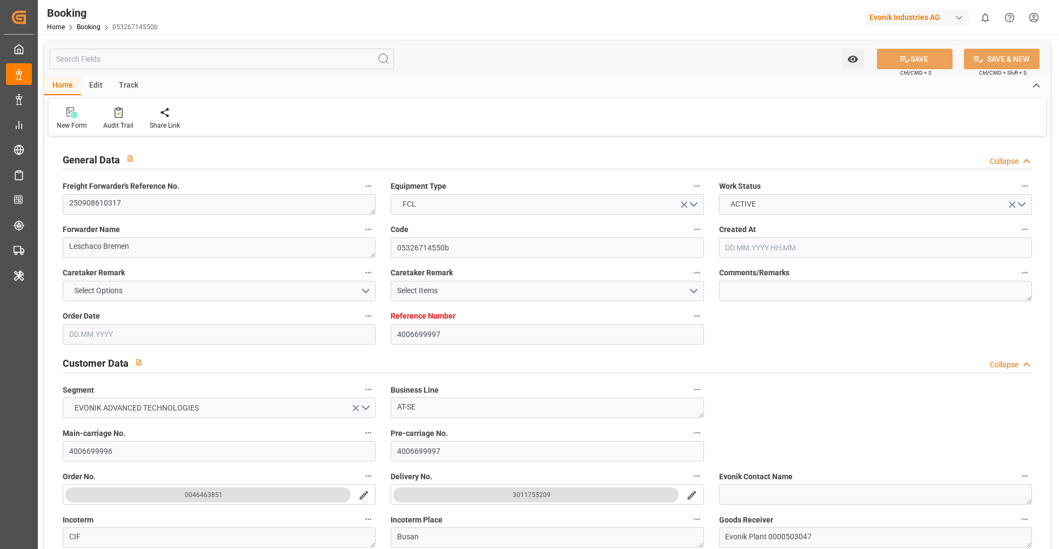
type input "[DATE] 05:00"
type input "[DATE] 00:00"
type input "[DATE] 13:07"
type input "[DATE]"
type input "[DATE] 22:00"
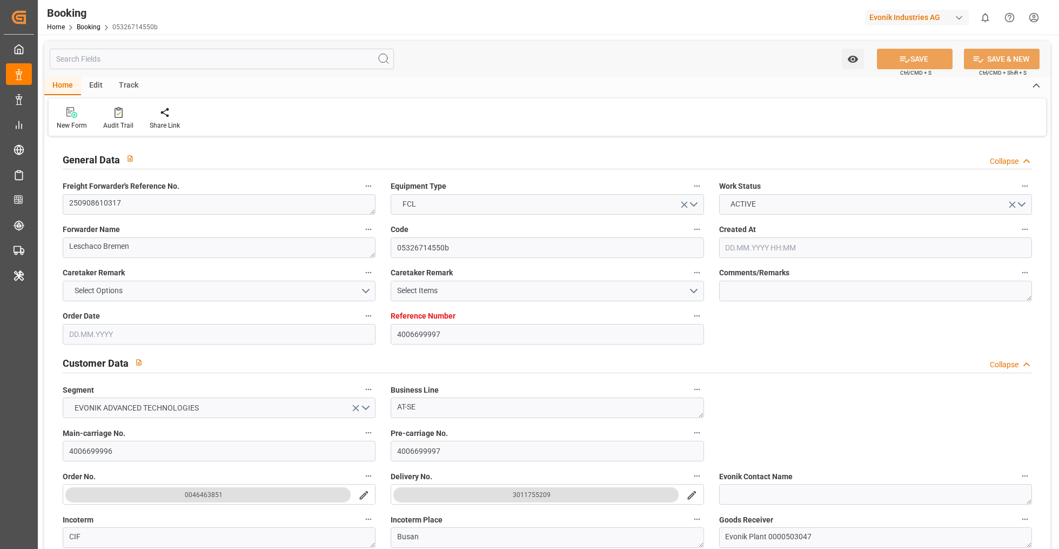
type input "[DATE] 14:00"
type input "[DATE] 17:00"
type input "[DATE] 14:00"
type input "[DATE] 23:08"
type input "[DATE] 15:00"
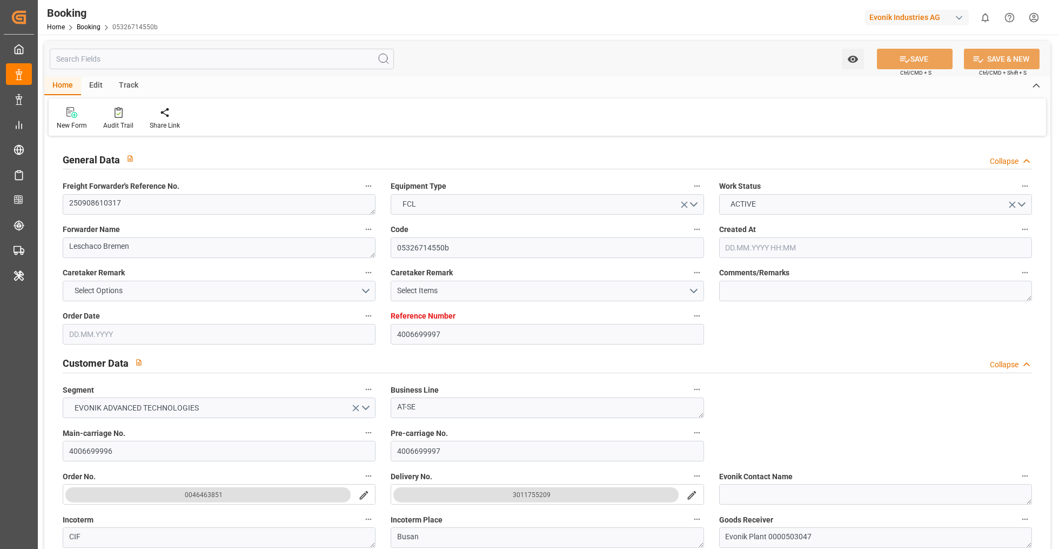
type input "[DATE] 15:00"
type input "[DATE] 05:00"
type input "[DATE] 16:00"
type input "[DATE] 05:33"
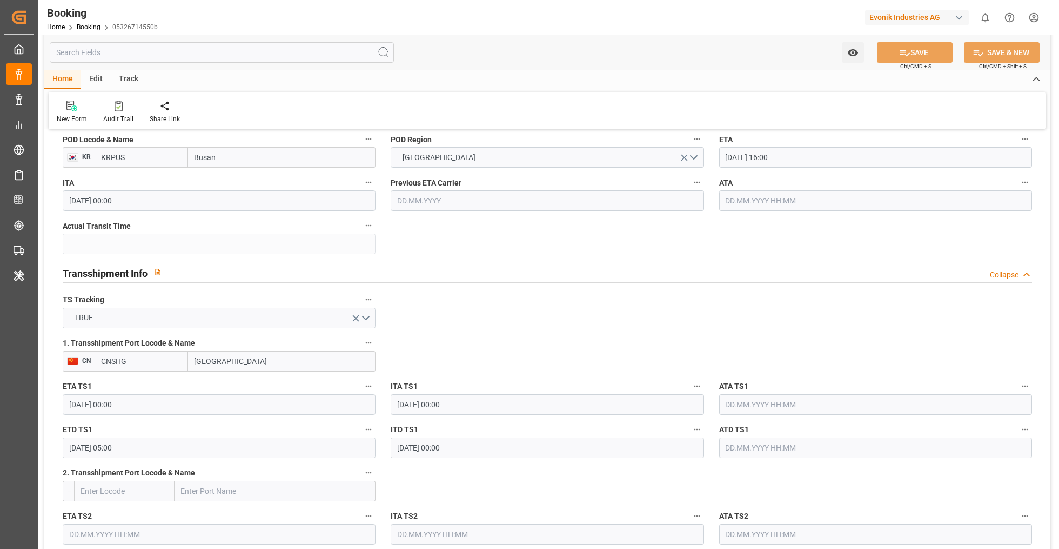
scroll to position [1010, 0]
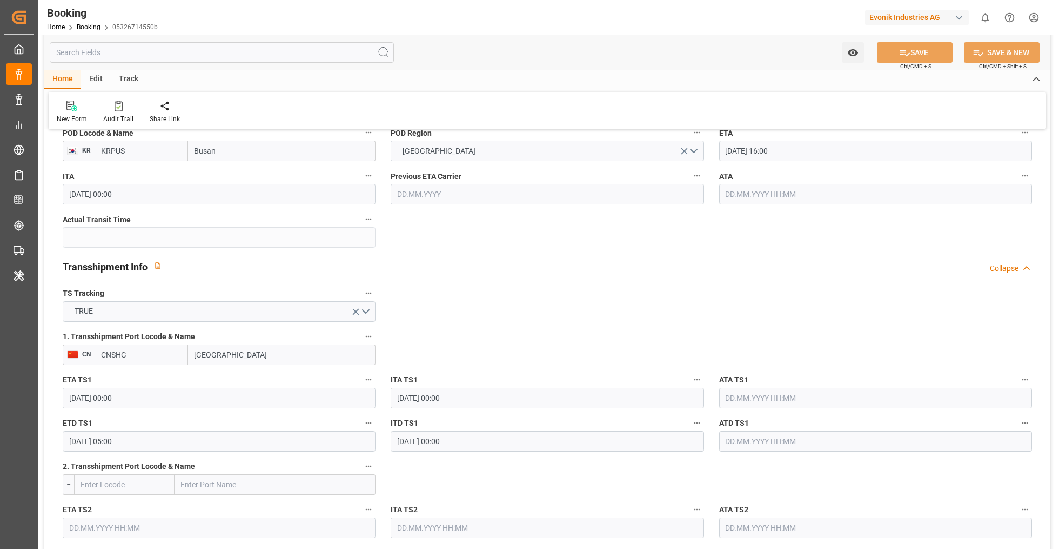
click at [372, 337] on icon "button" at bounding box center [368, 336] width 9 height 9
click at [397, 371] on li "Tracking Details" at bounding box center [405, 371] width 87 height 18
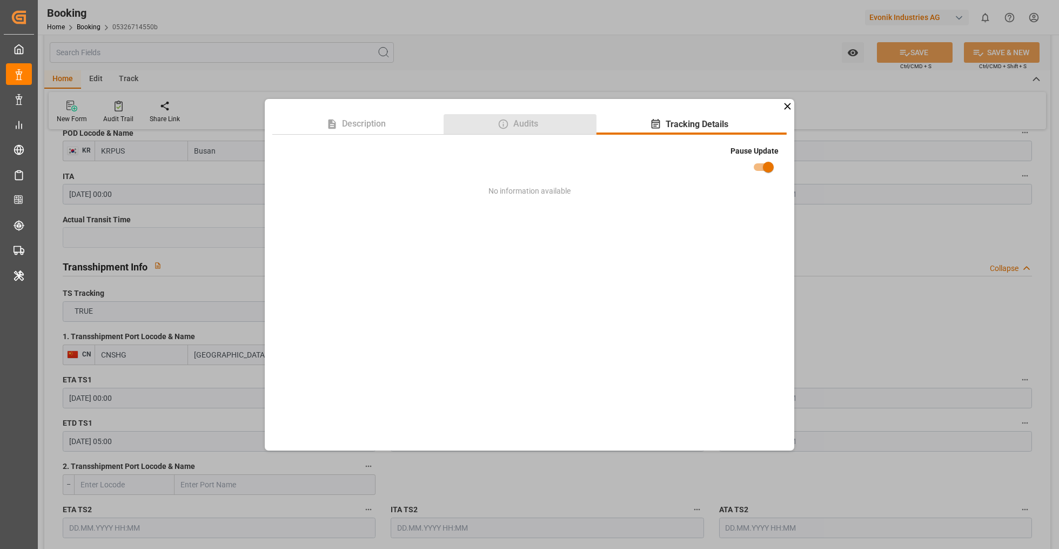
click at [532, 126] on span "Audits" at bounding box center [526, 123] width 34 height 13
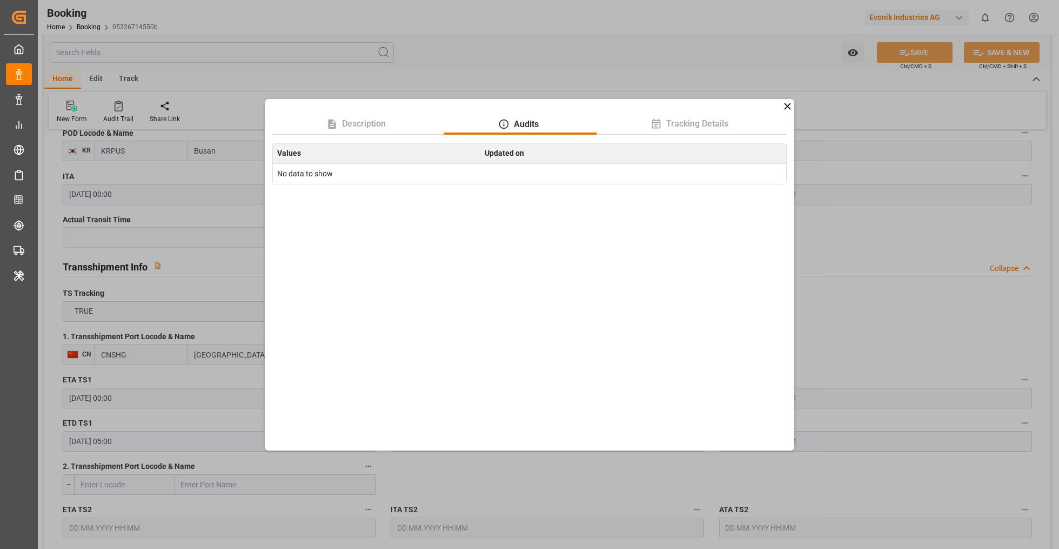
click at [789, 105] on icon at bounding box center [787, 106] width 6 height 6
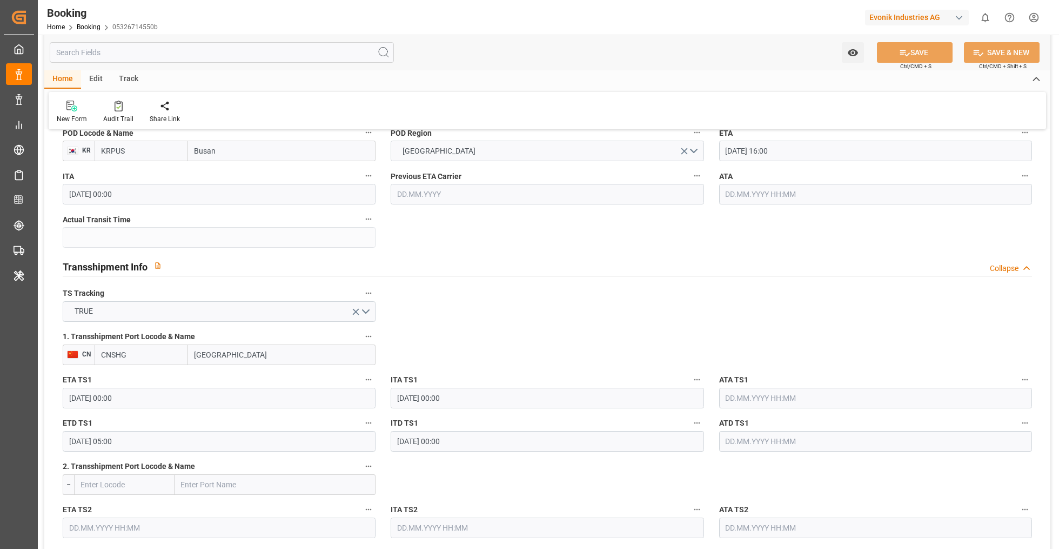
click at [370, 339] on icon "button" at bounding box center [368, 336] width 9 height 9
click at [399, 356] on li "Audits" at bounding box center [405, 353] width 87 height 18
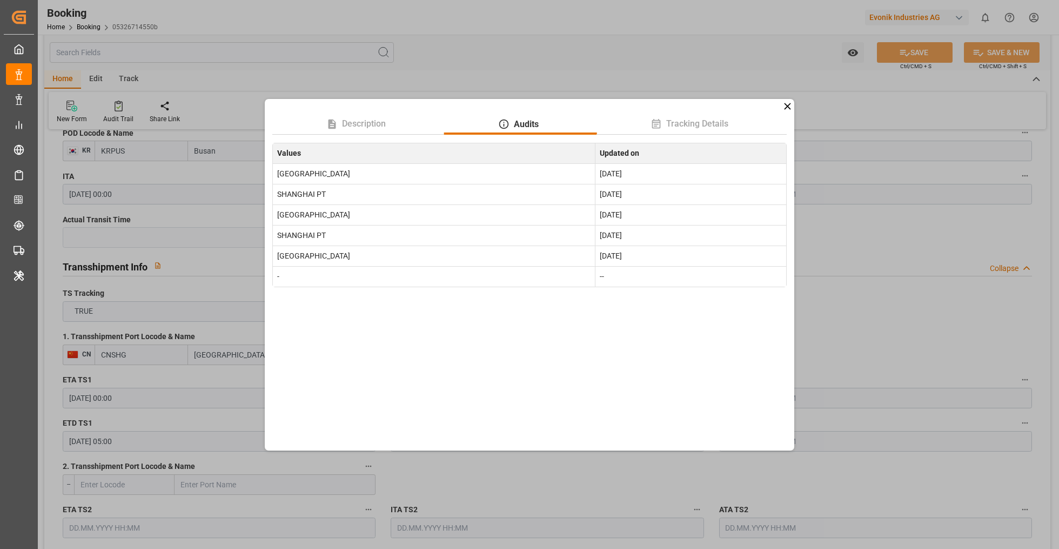
click at [789, 105] on icon at bounding box center [787, 106] width 11 height 11
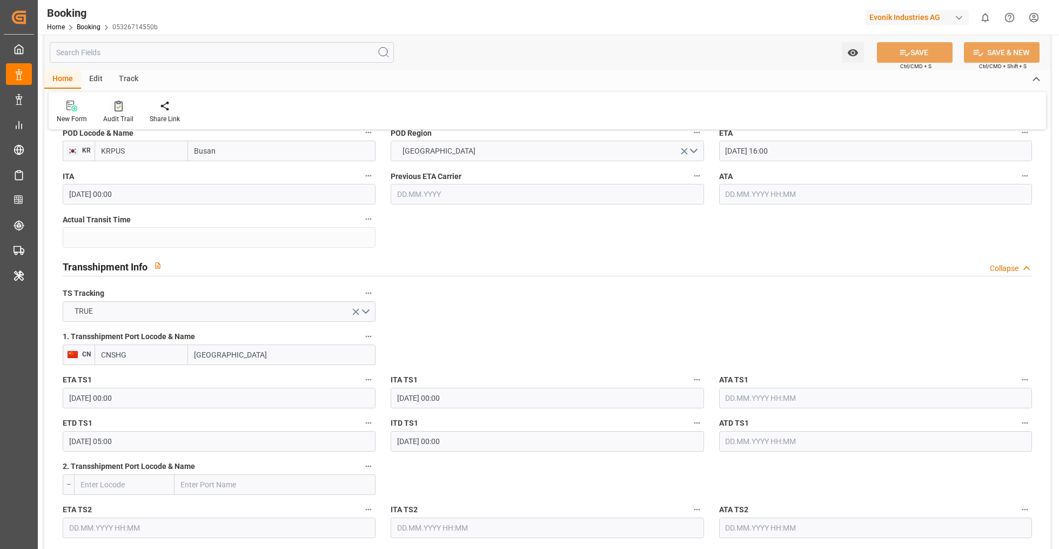
click at [119, 106] on icon at bounding box center [119, 106] width 8 height 11
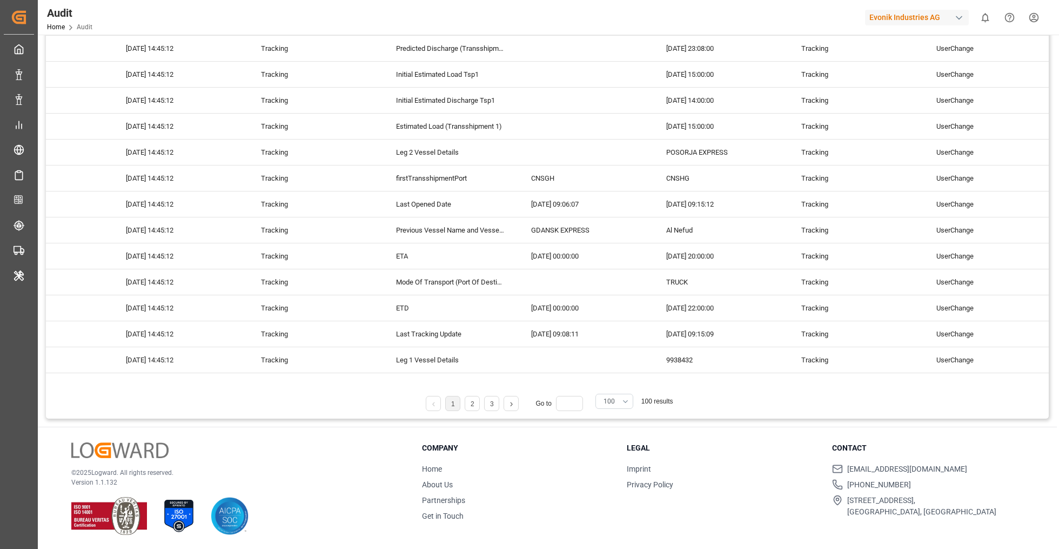
click at [615, 396] on button "100" at bounding box center [615, 400] width 38 height 15
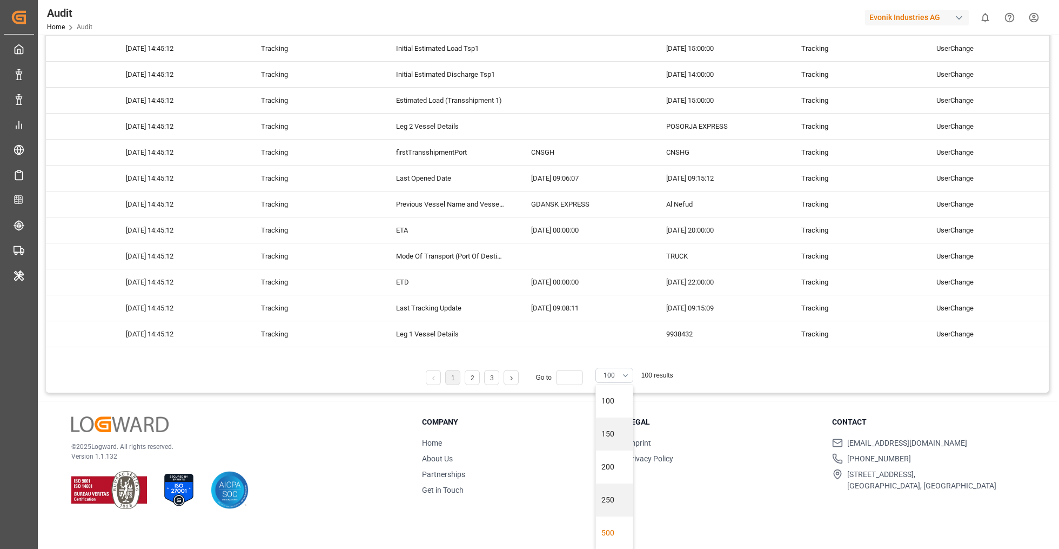
click at [609, 526] on div "500" at bounding box center [614, 532] width 37 height 33
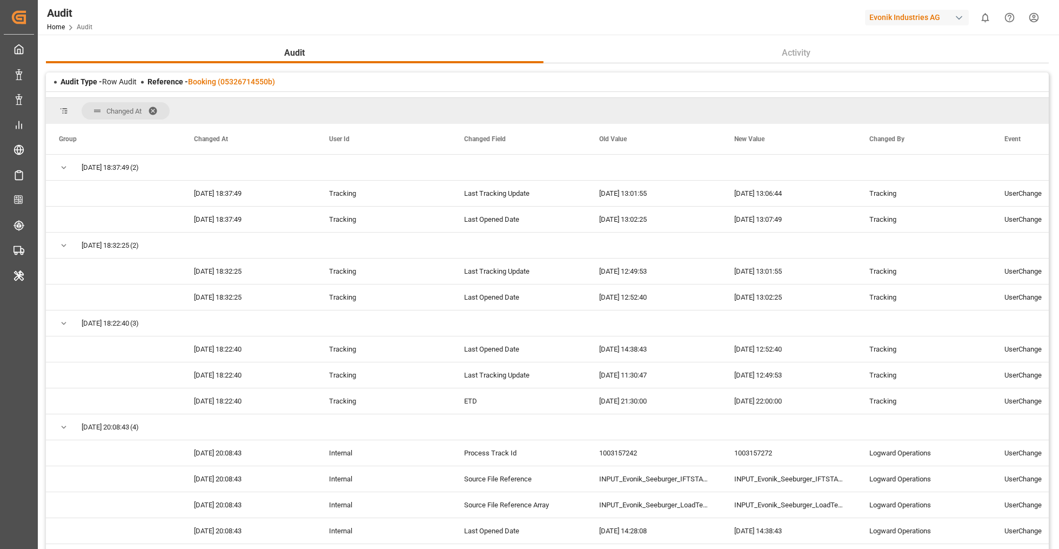
click at [154, 106] on span at bounding box center [156, 111] width 17 height 10
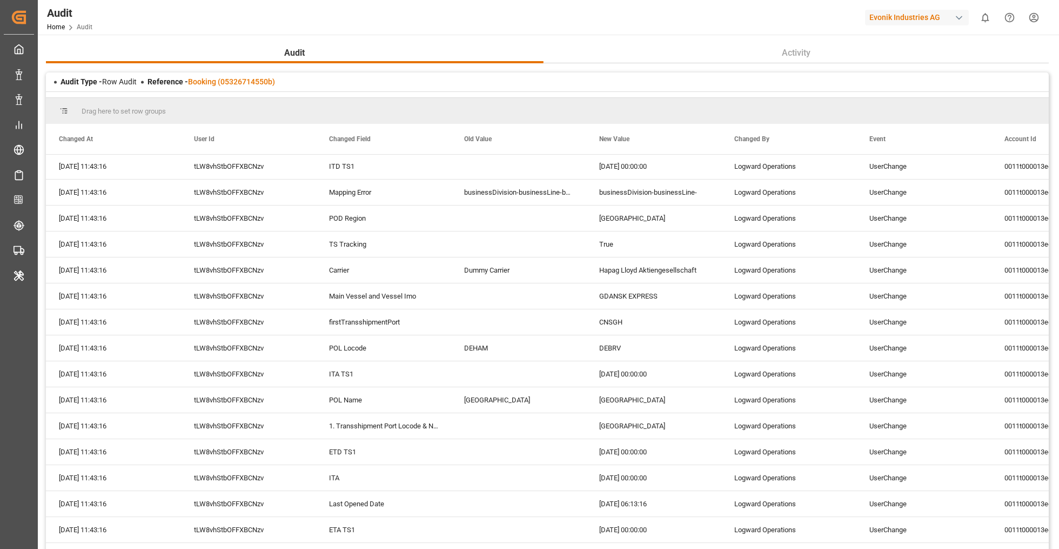
scroll to position [2492, 0]
